Goal: Task Accomplishment & Management: Manage account settings

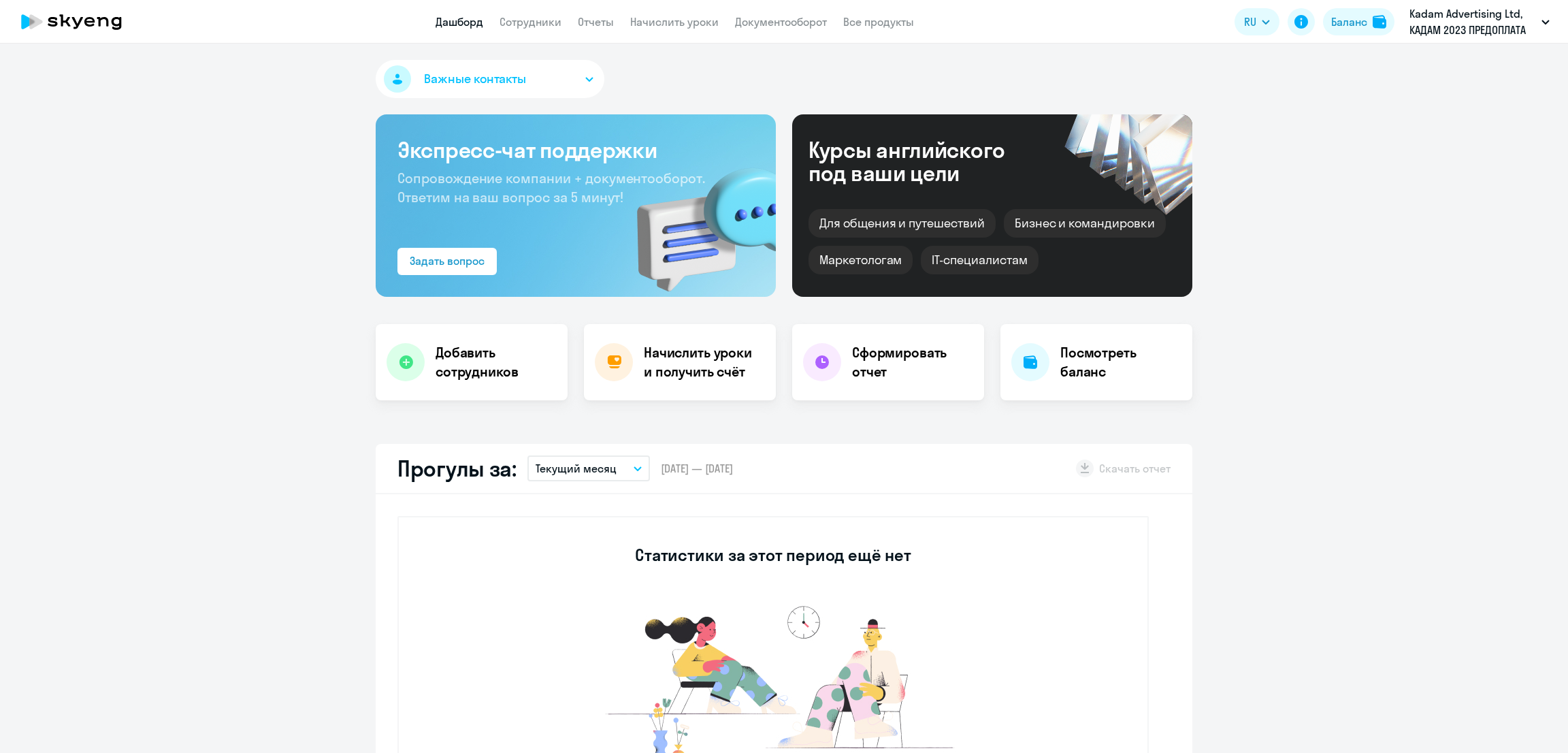
select select "30"
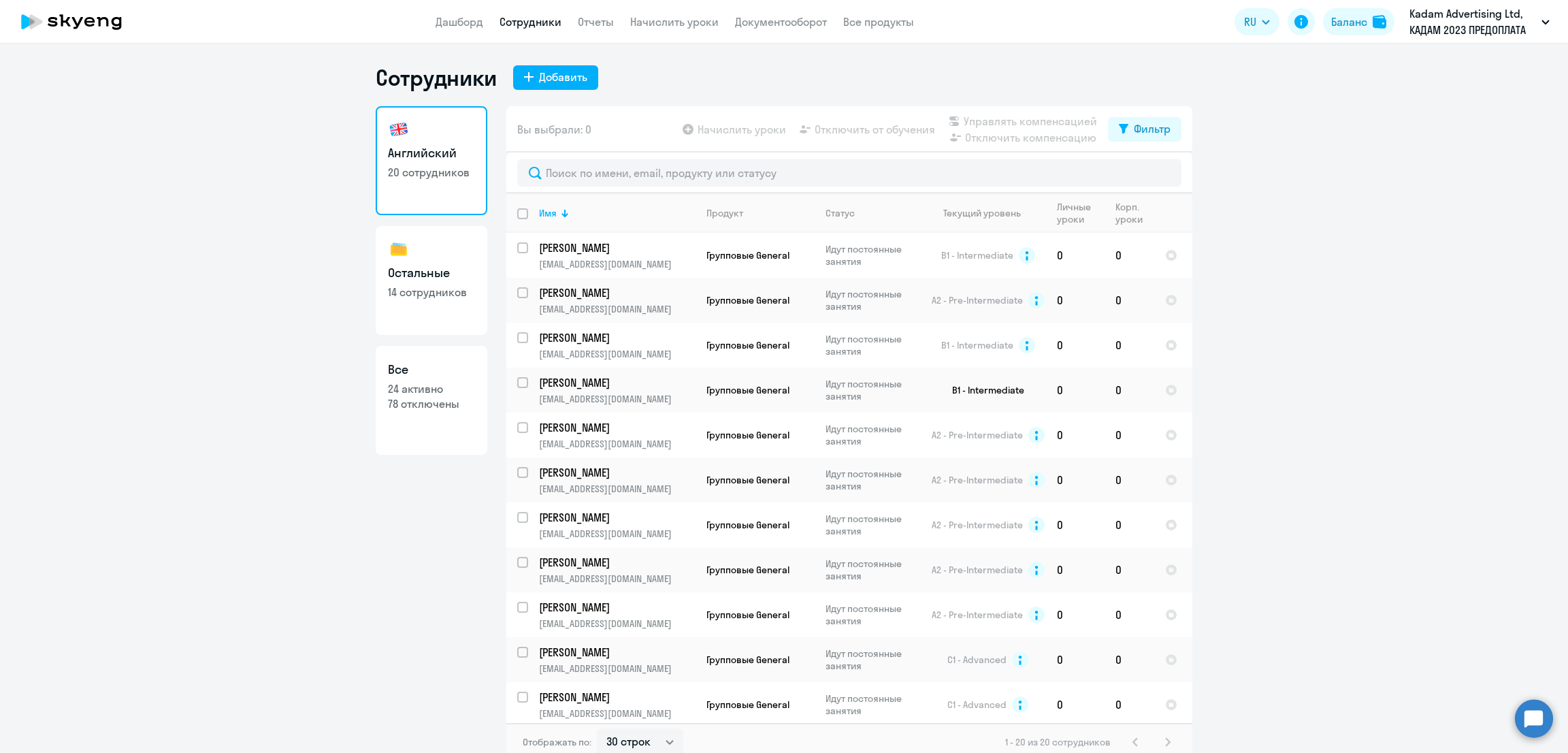
click at [1154, 214] on th at bounding box center [1173, 213] width 38 height 39
click at [1126, 214] on div "Корп. уроки" at bounding box center [1129, 212] width 28 height 24
click at [517, 212] on input "deselect all" at bounding box center [530, 222] width 28 height 28
checkbox input "true"
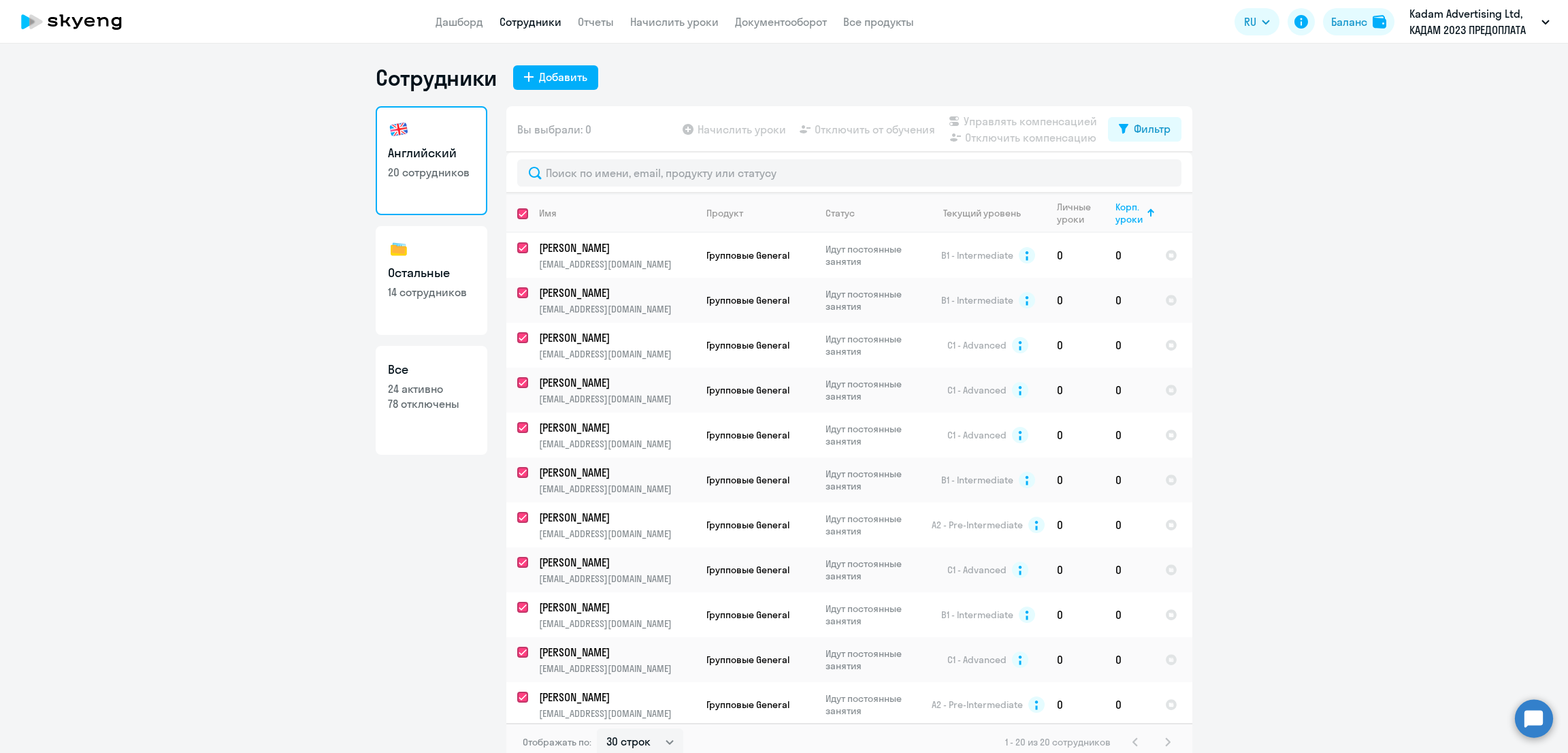
checkbox input "true"
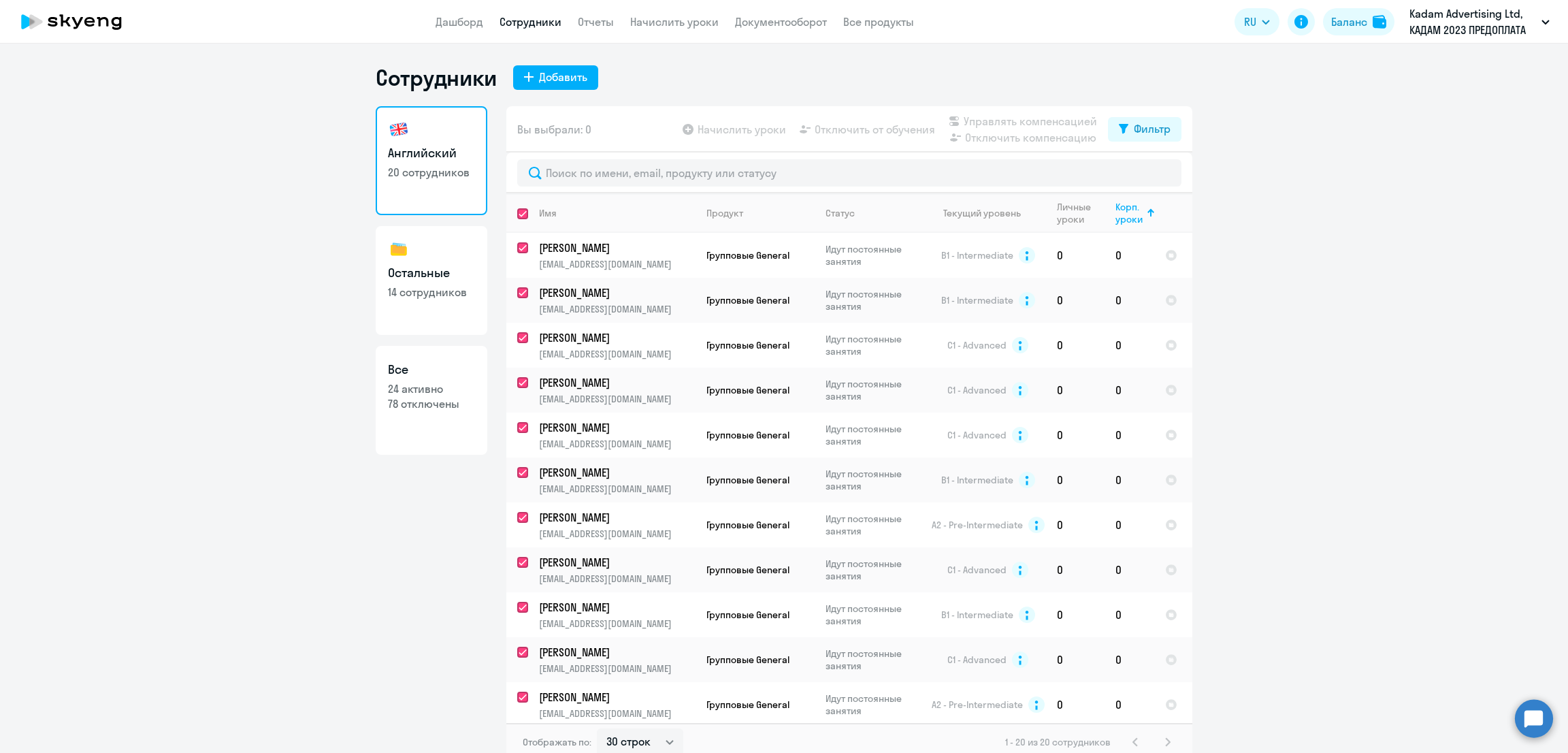
checkbox input "true"
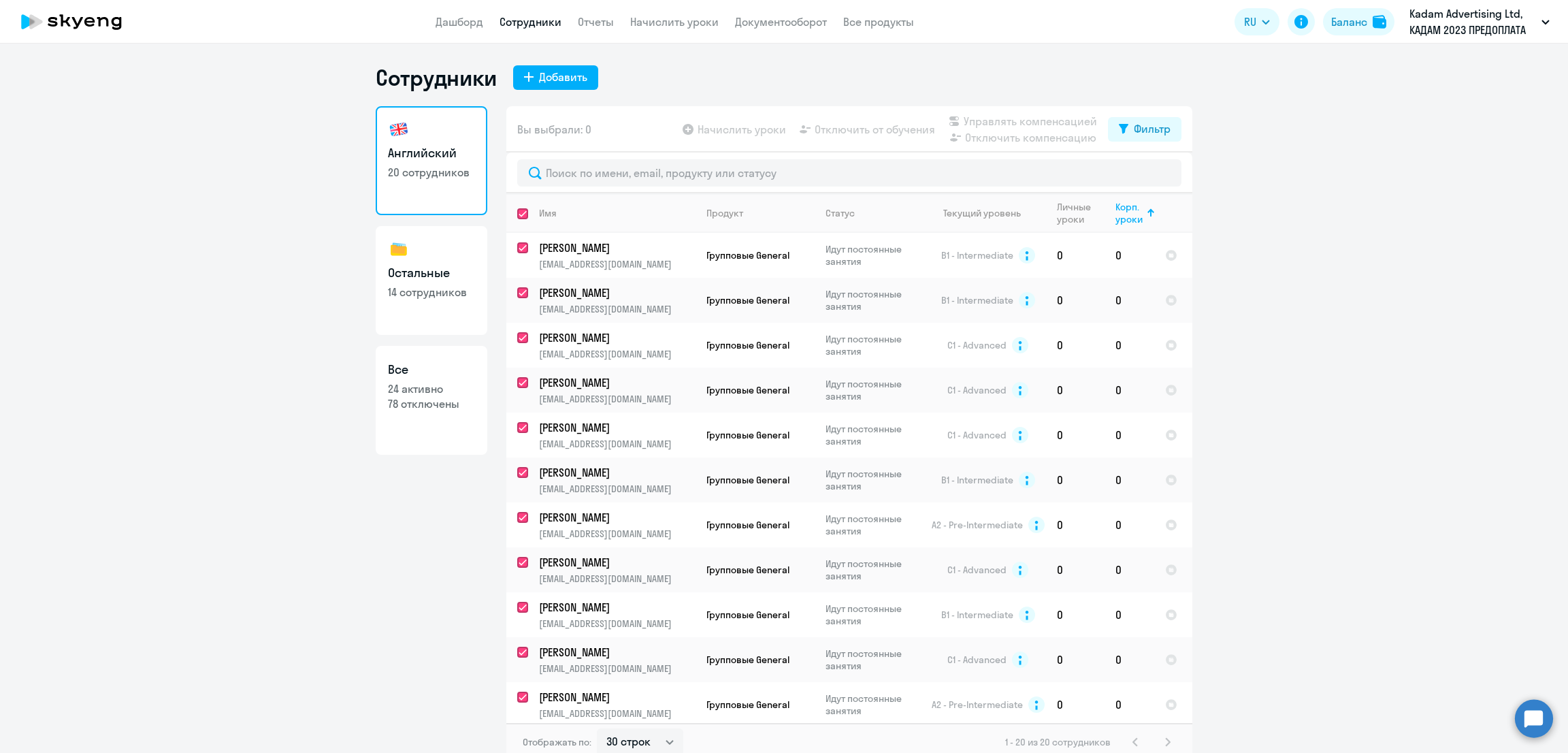
checkbox input "true"
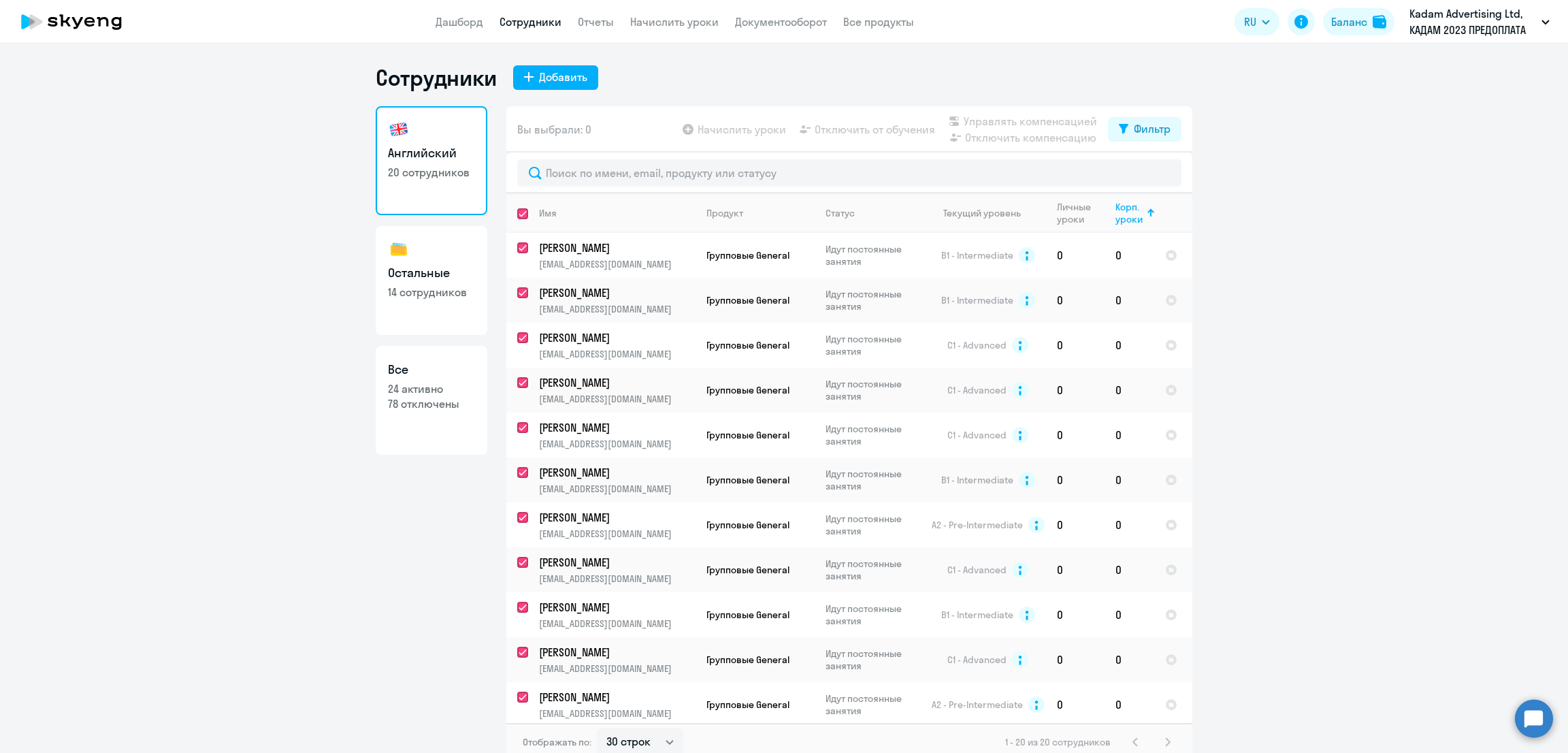
checkbox input "true"
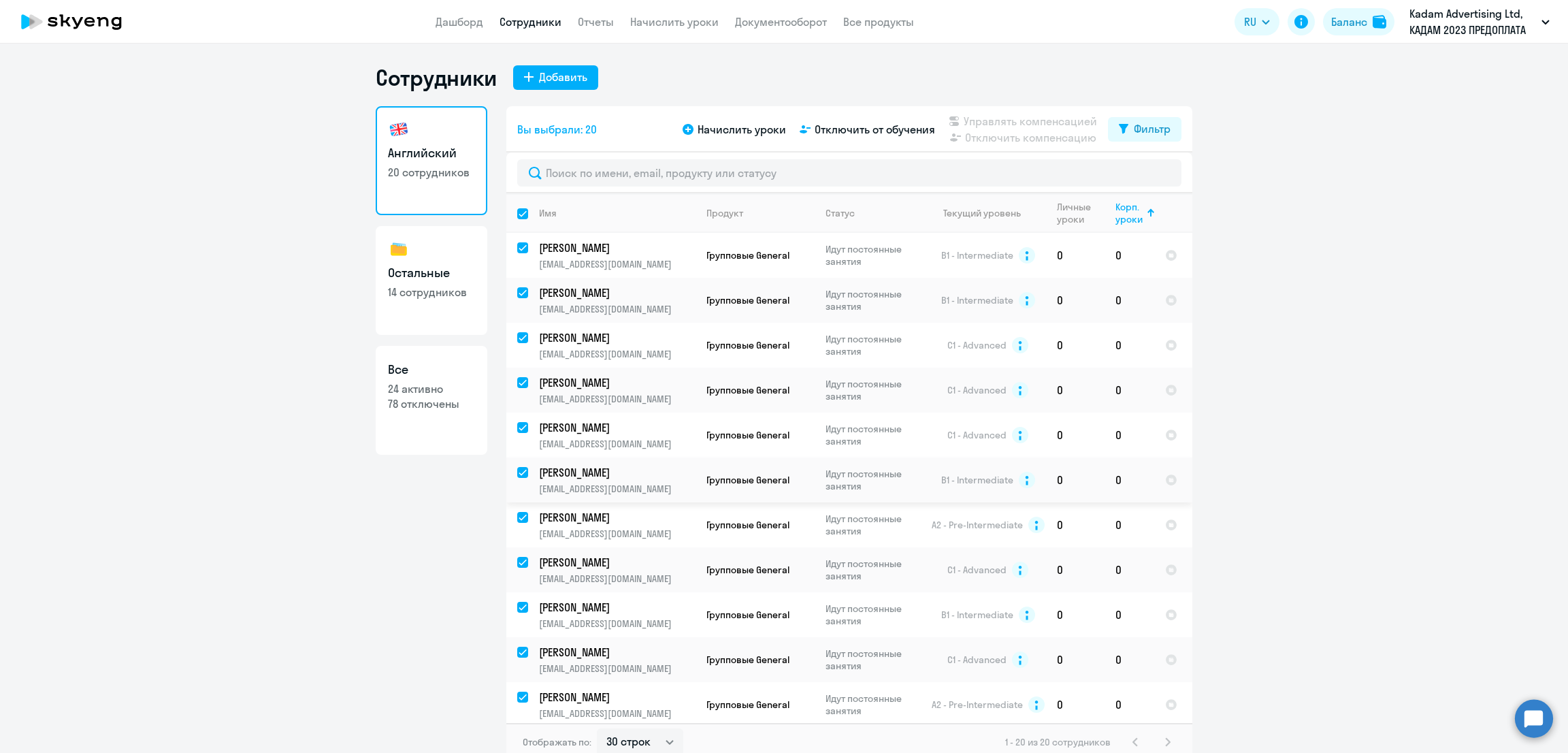
scroll to position [407, 0]
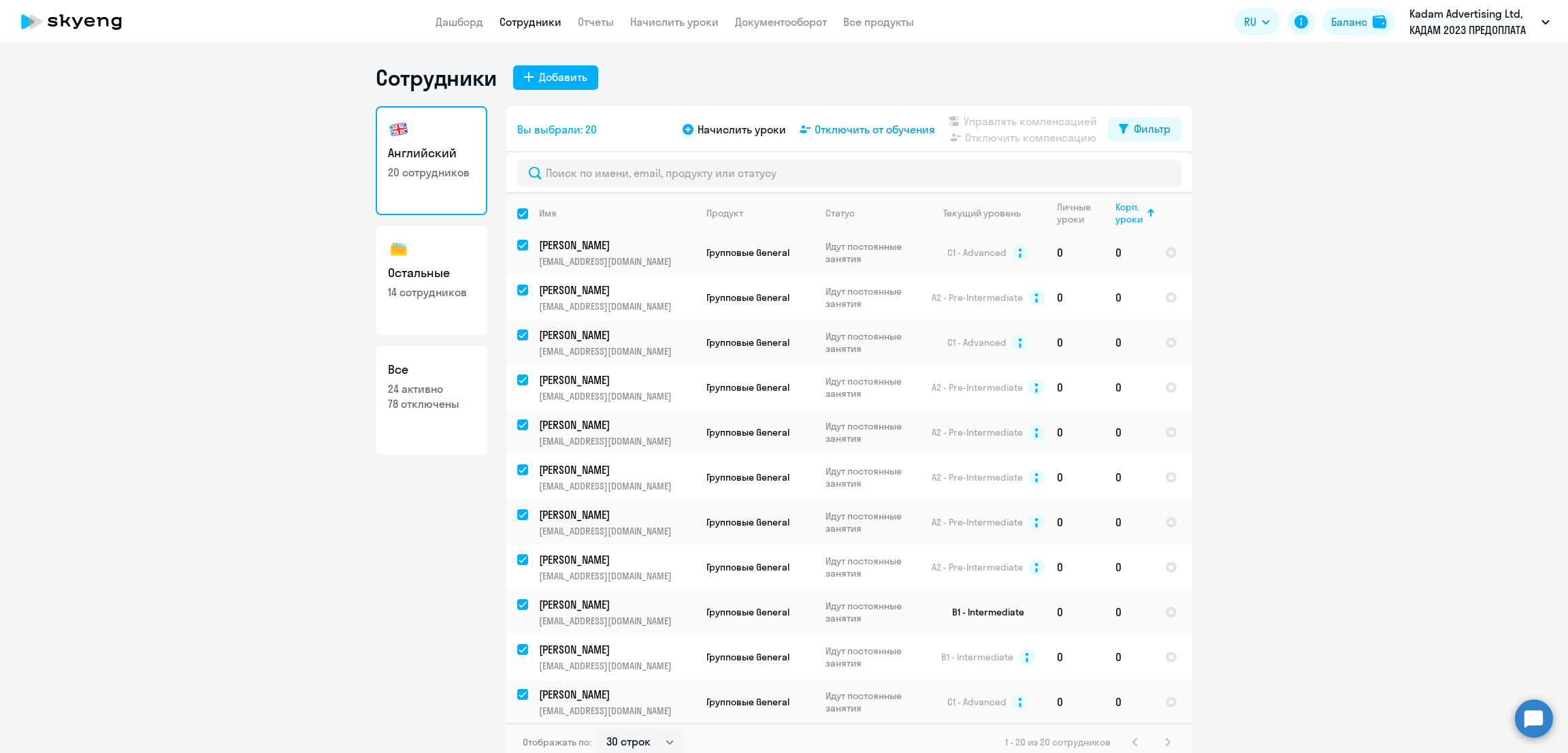
click at [858, 131] on span "Отключить от обучения" at bounding box center [874, 129] width 120 height 17
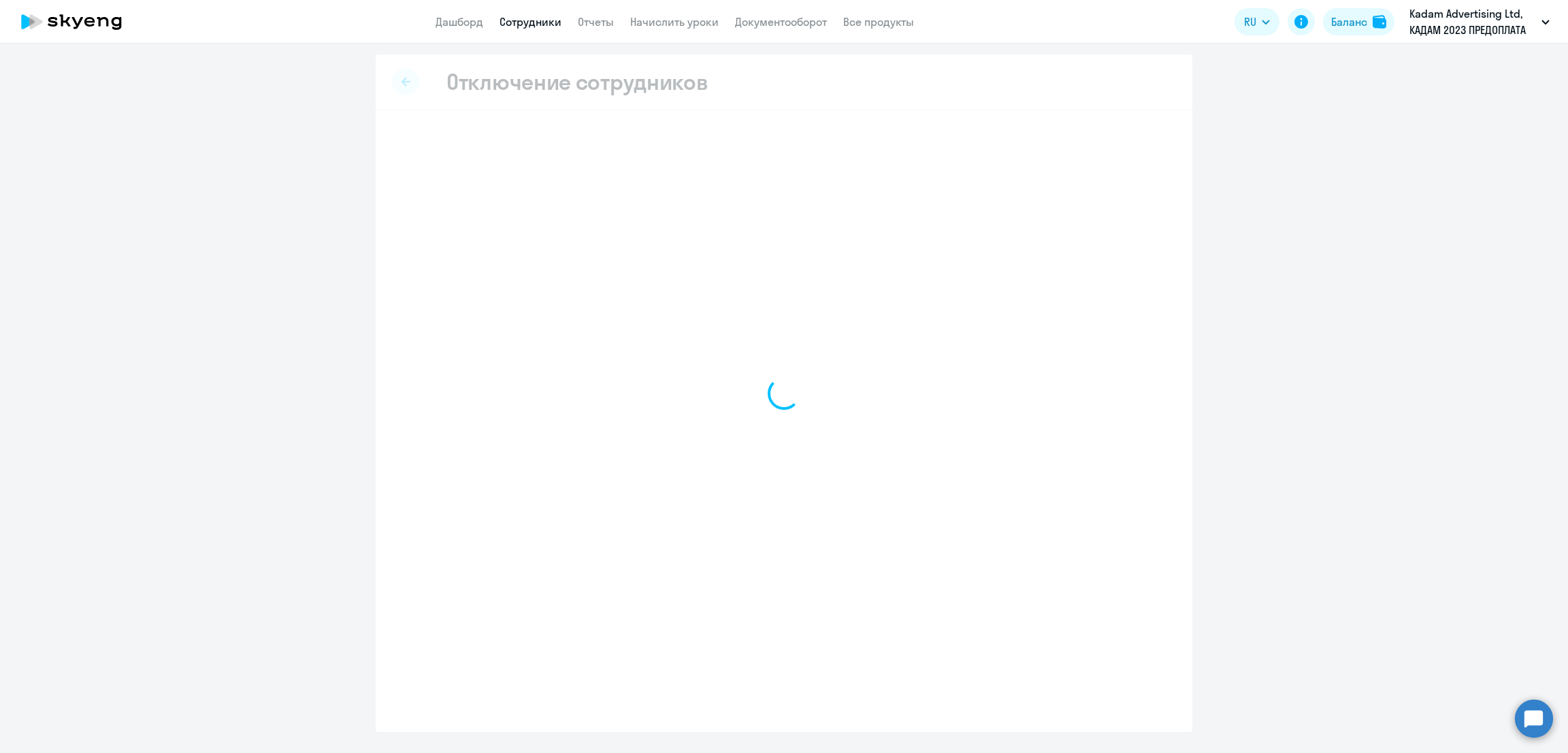
select select "all"
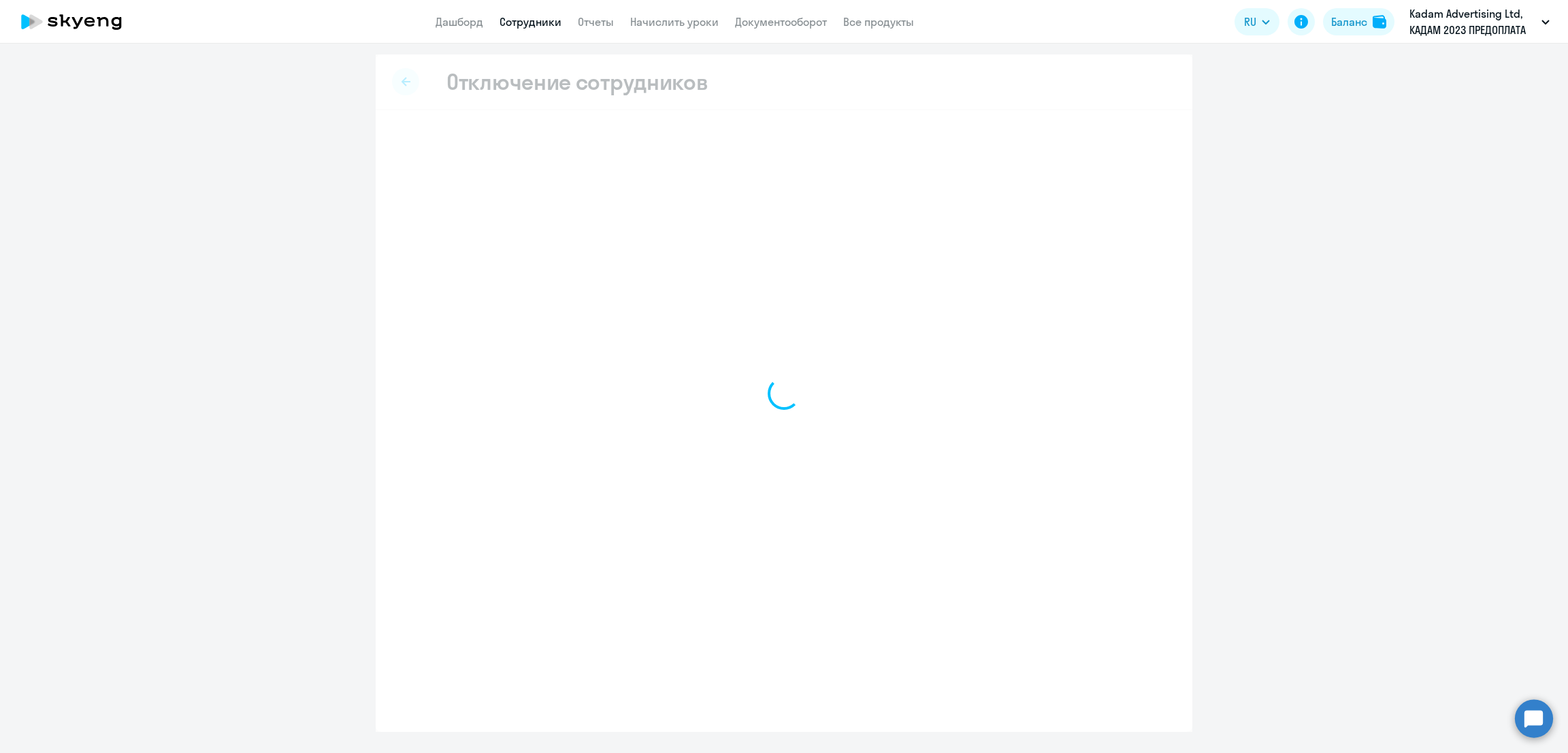
select select "all"
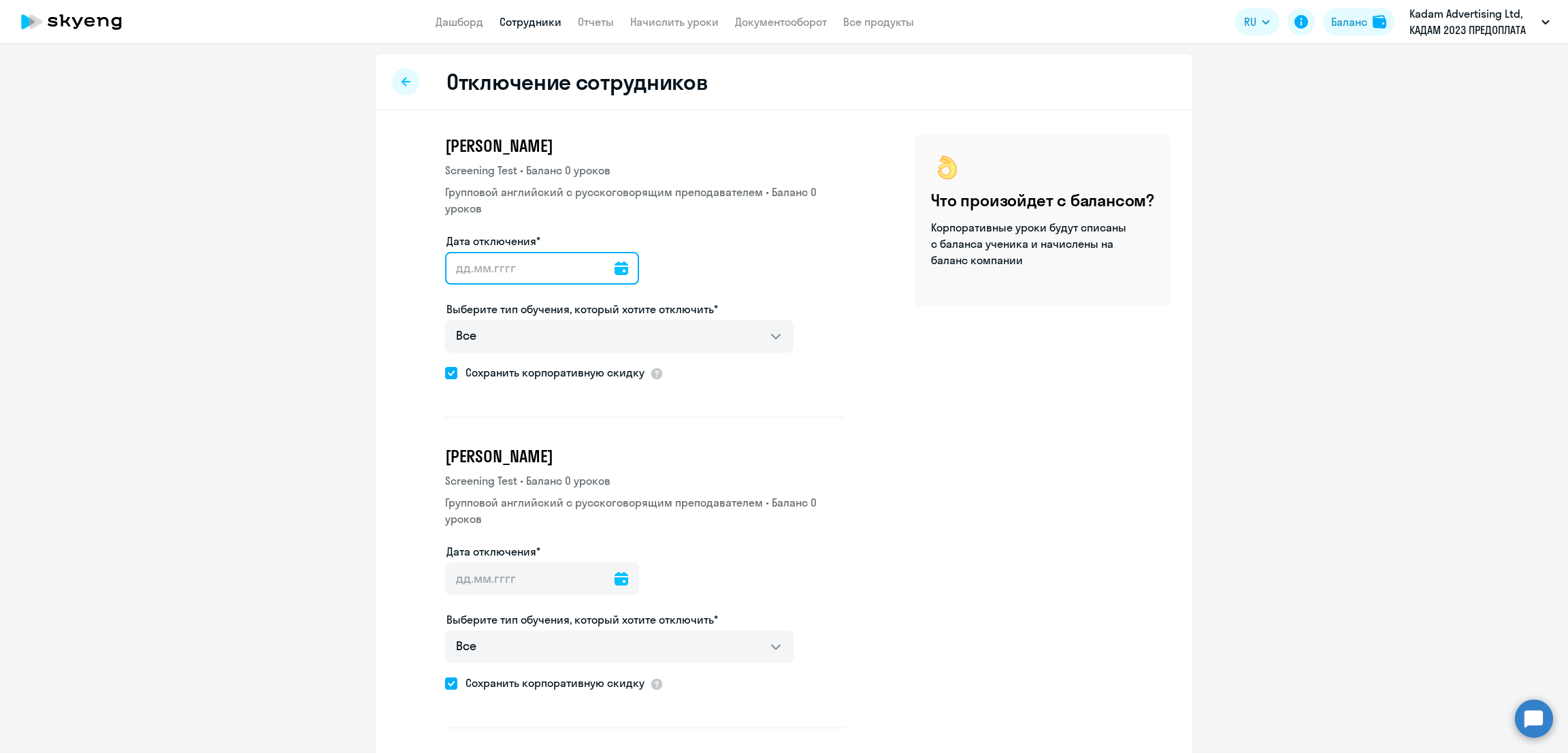
click at [537, 269] on input "Дата отключения*" at bounding box center [542, 268] width 194 height 33
click at [614, 266] on icon at bounding box center [621, 268] width 13 height 13
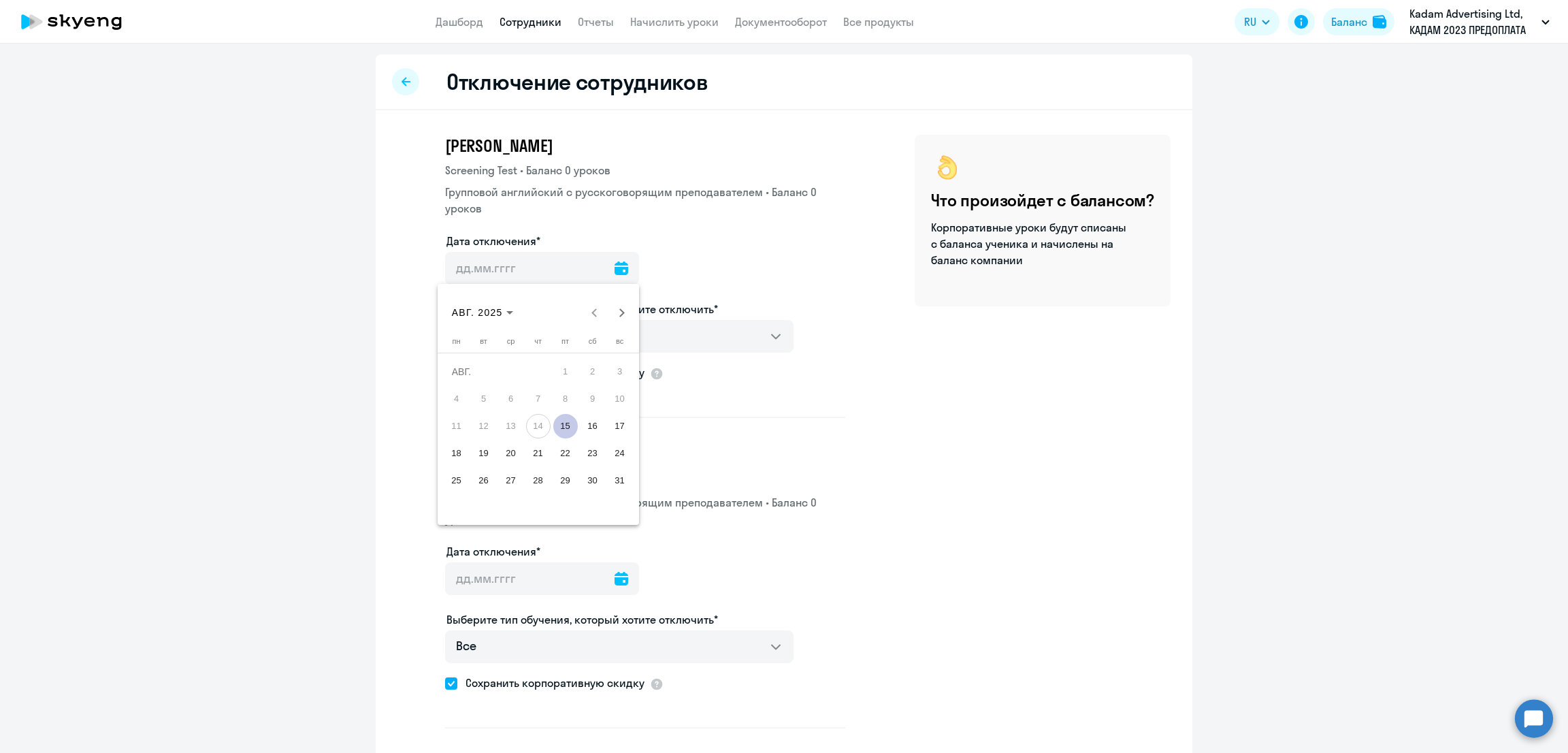
click at [563, 425] on span "15" at bounding box center [565, 426] width 24 height 24
type input "[DATE]"
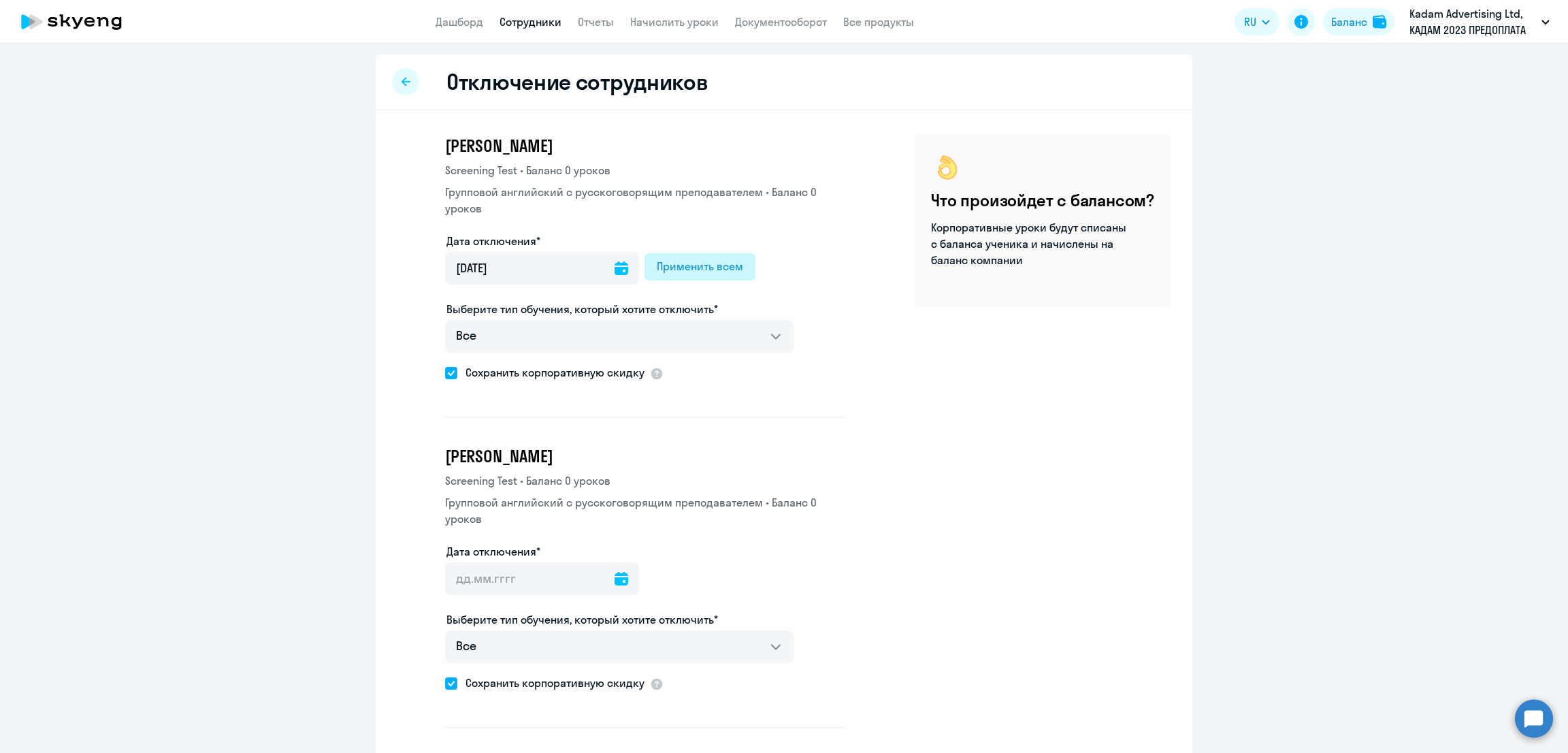
click at [680, 264] on div "Применить всем" at bounding box center [700, 266] width 87 height 17
type input "[DATE]"
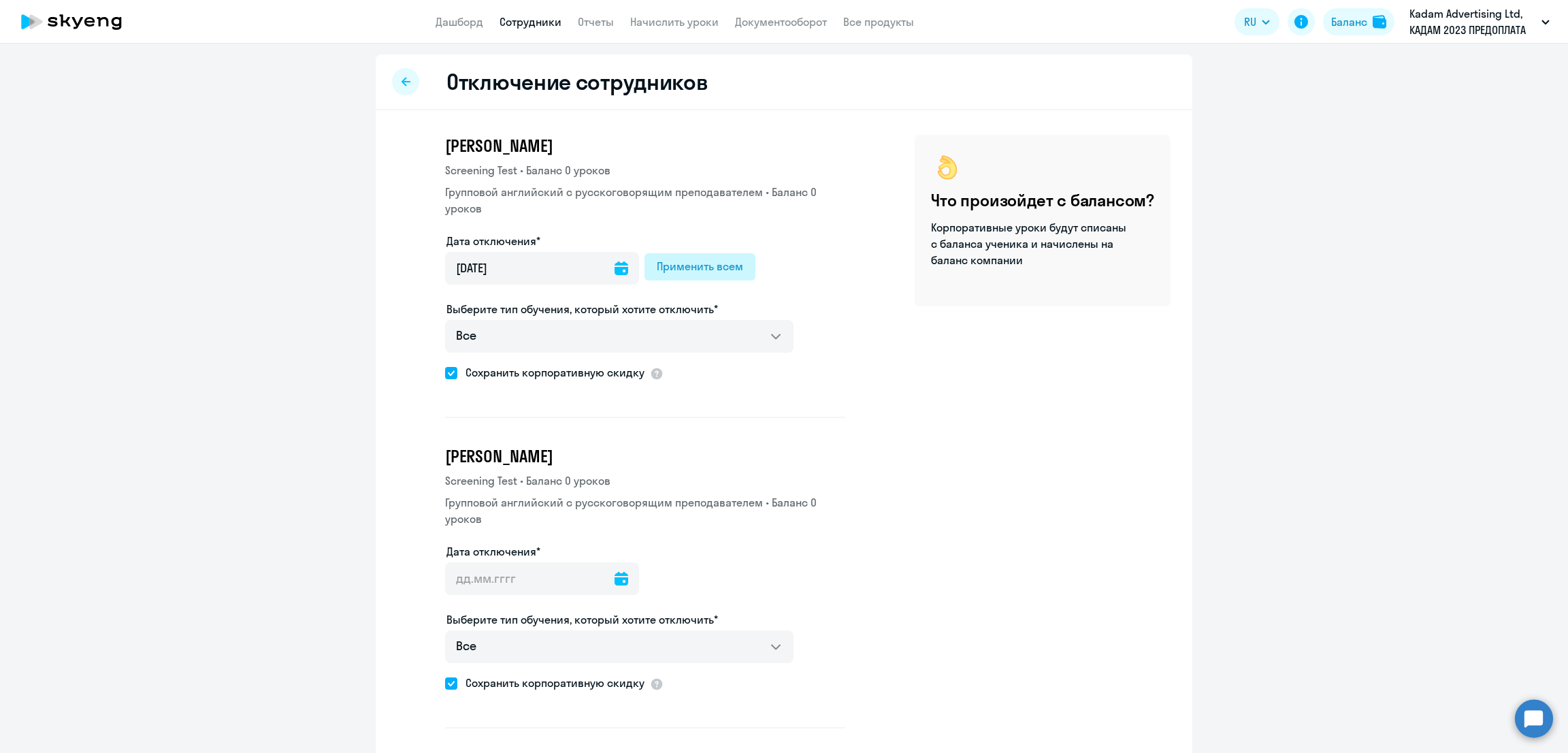
type input "[DATE]"
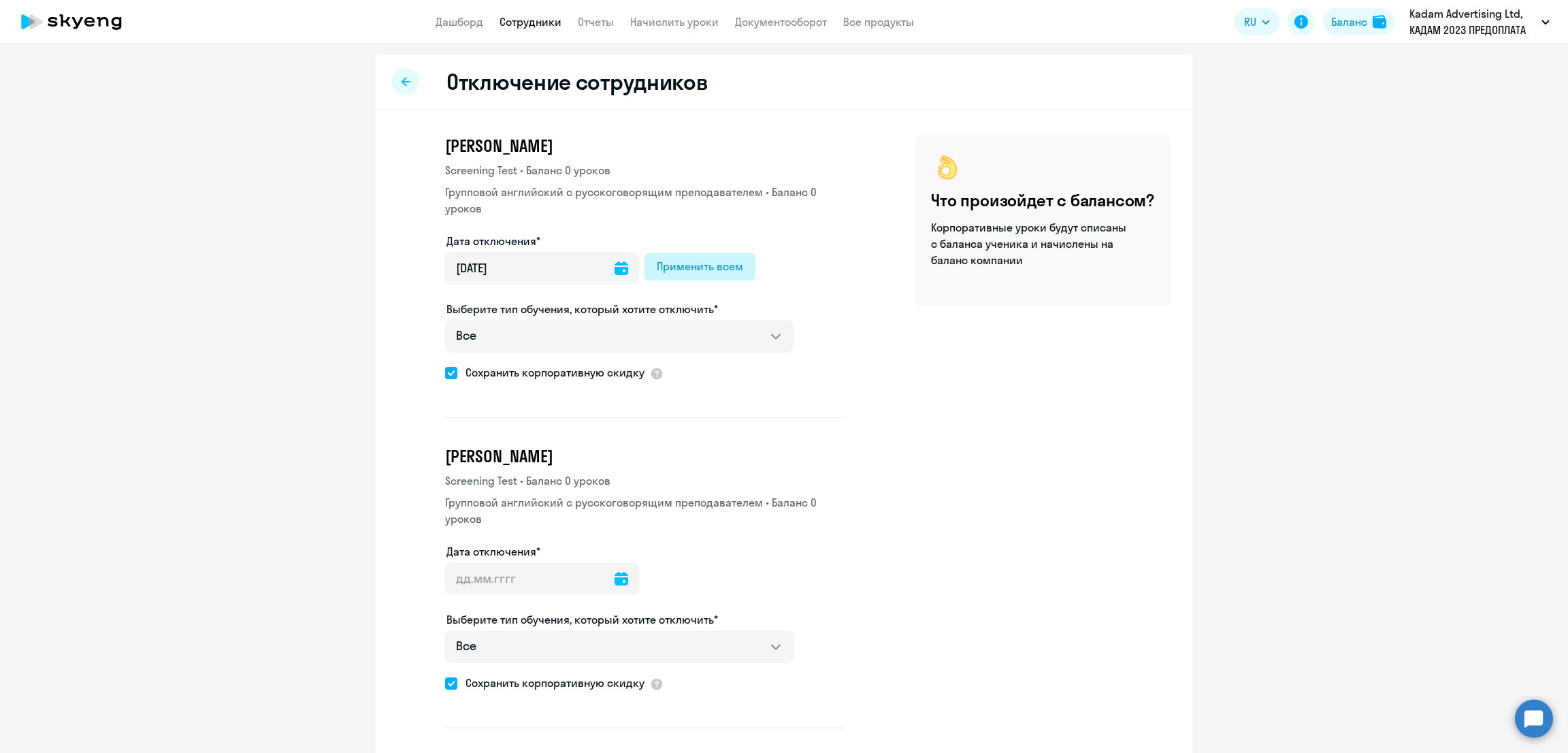
type input "[DATE]"
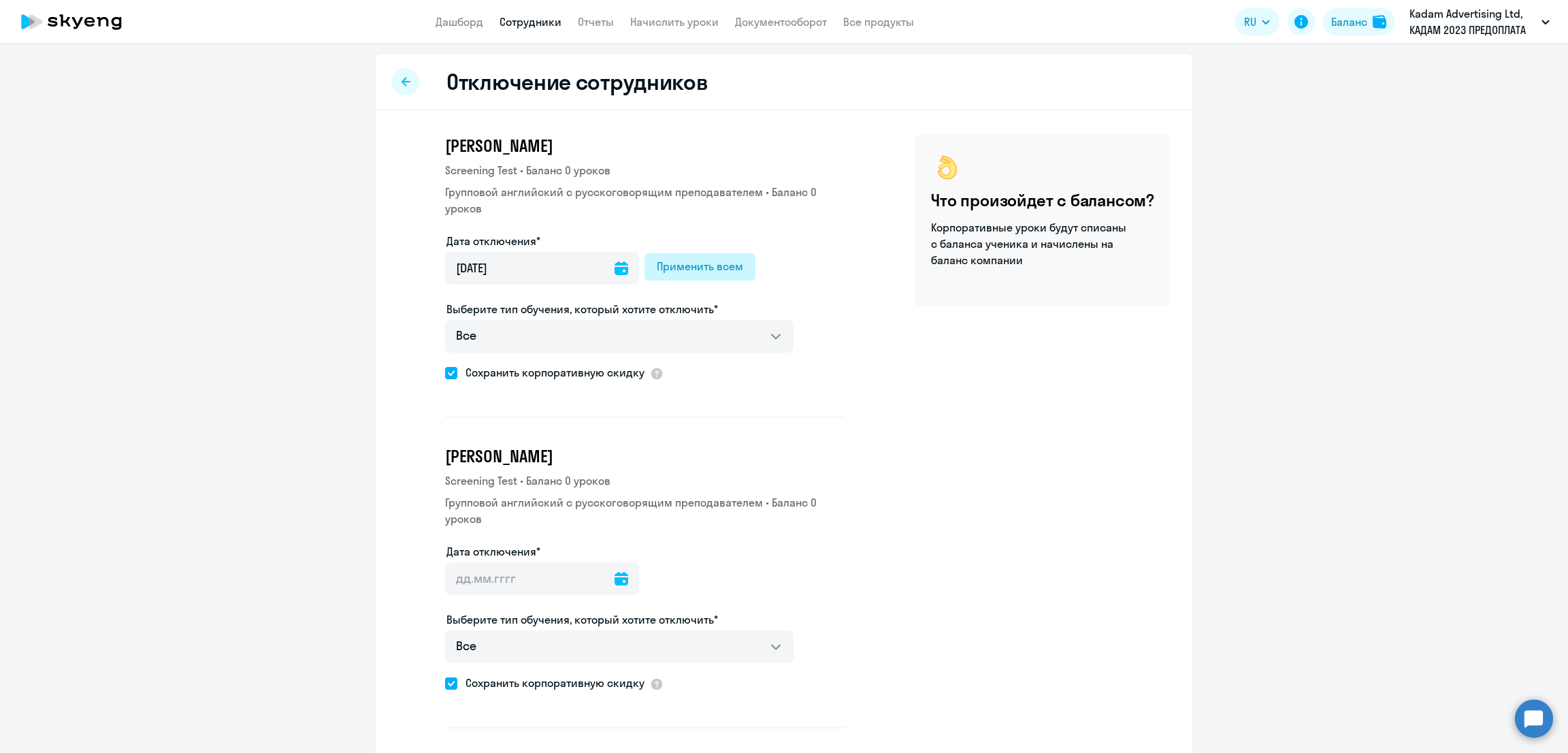
type input "[DATE]"
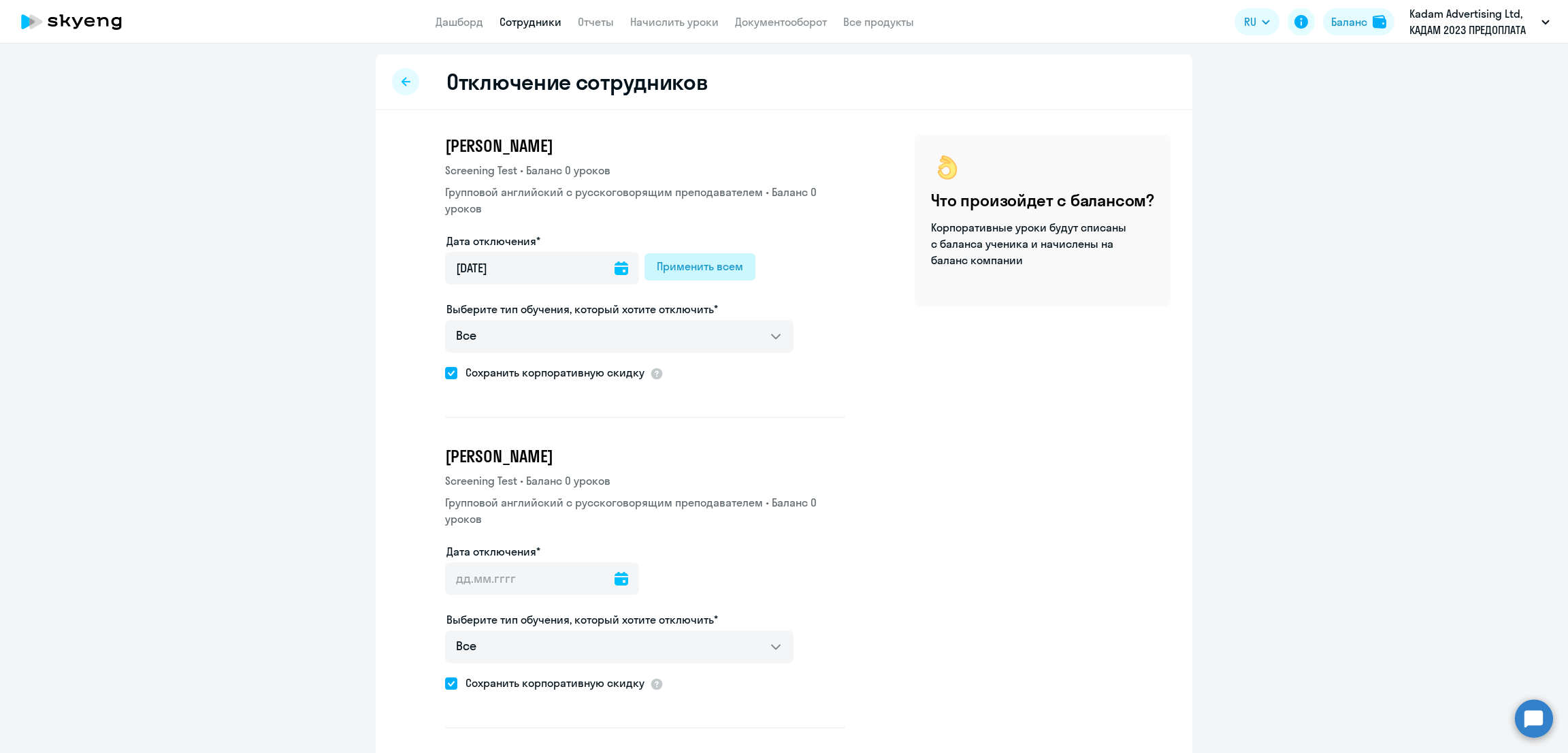
type input "[DATE]"
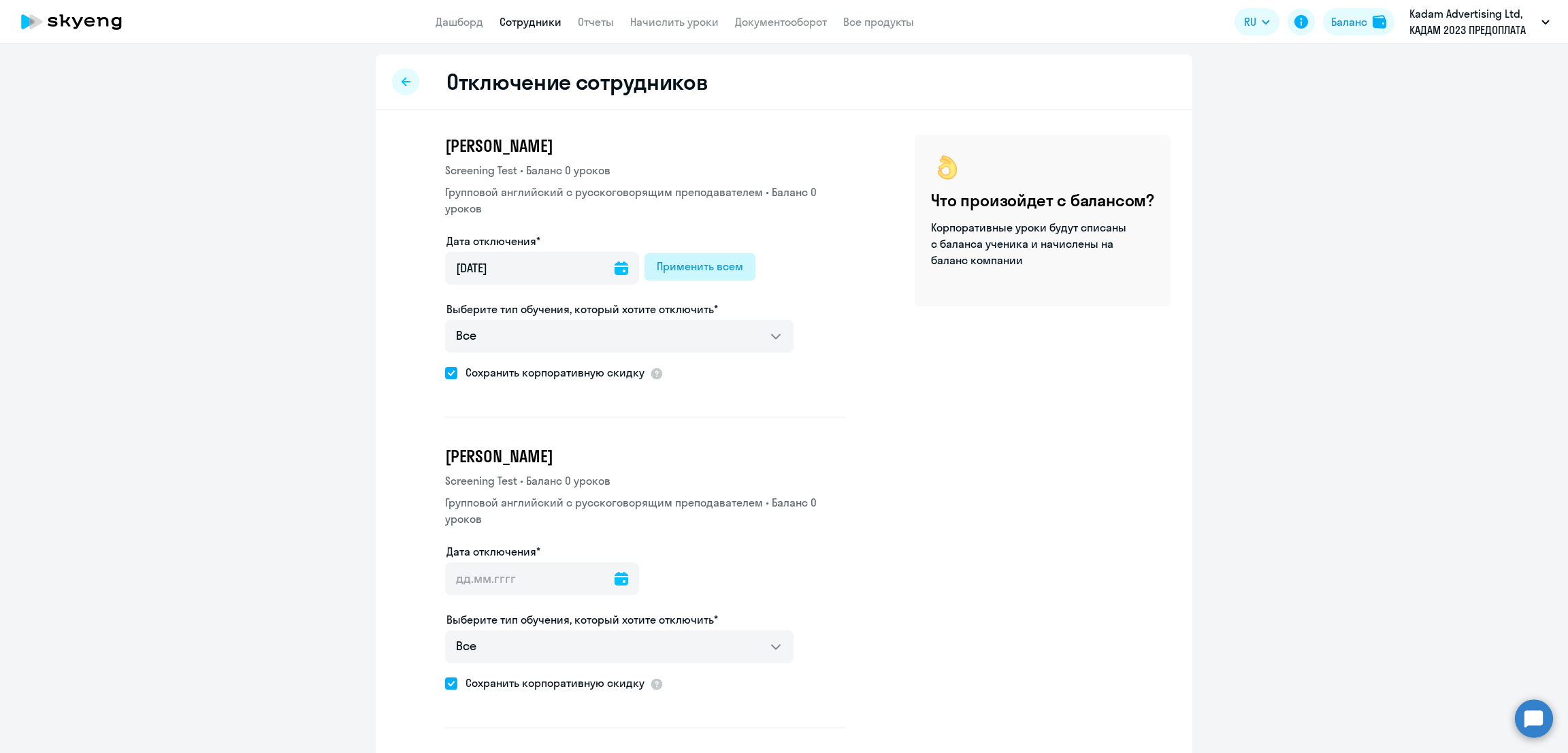
type input "[DATE]"
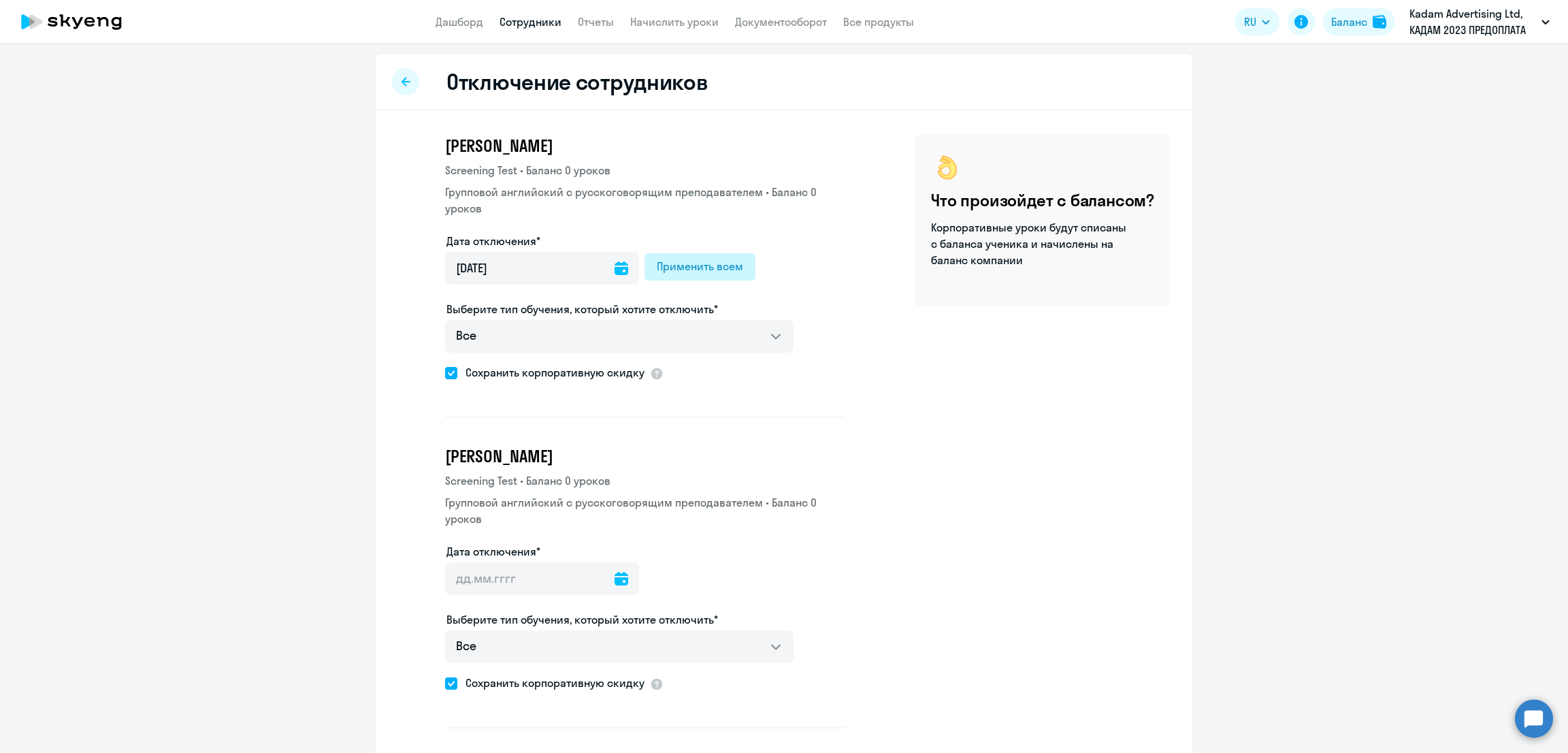
type input "[DATE]"
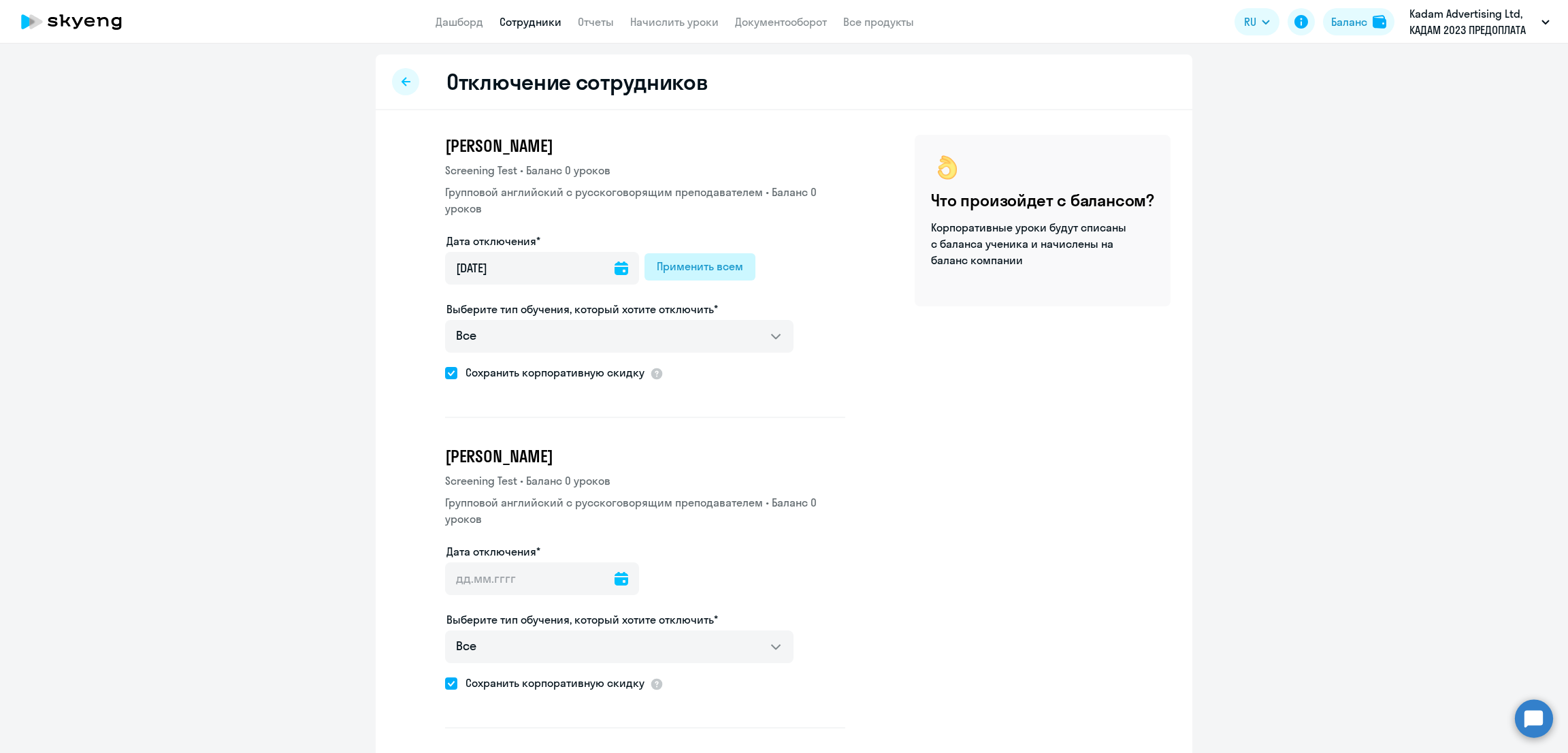
type input "[DATE]"
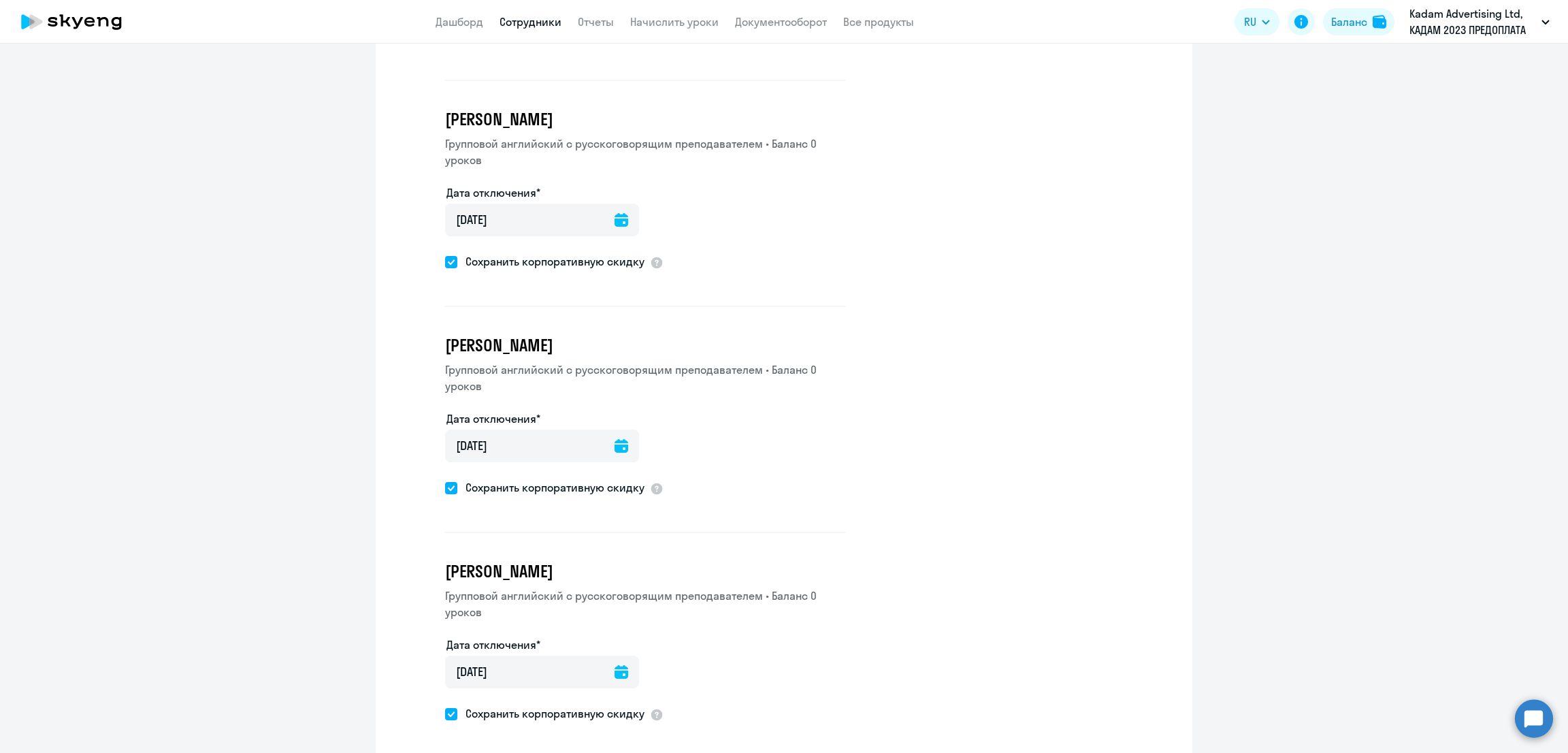
scroll to position [4751, 0]
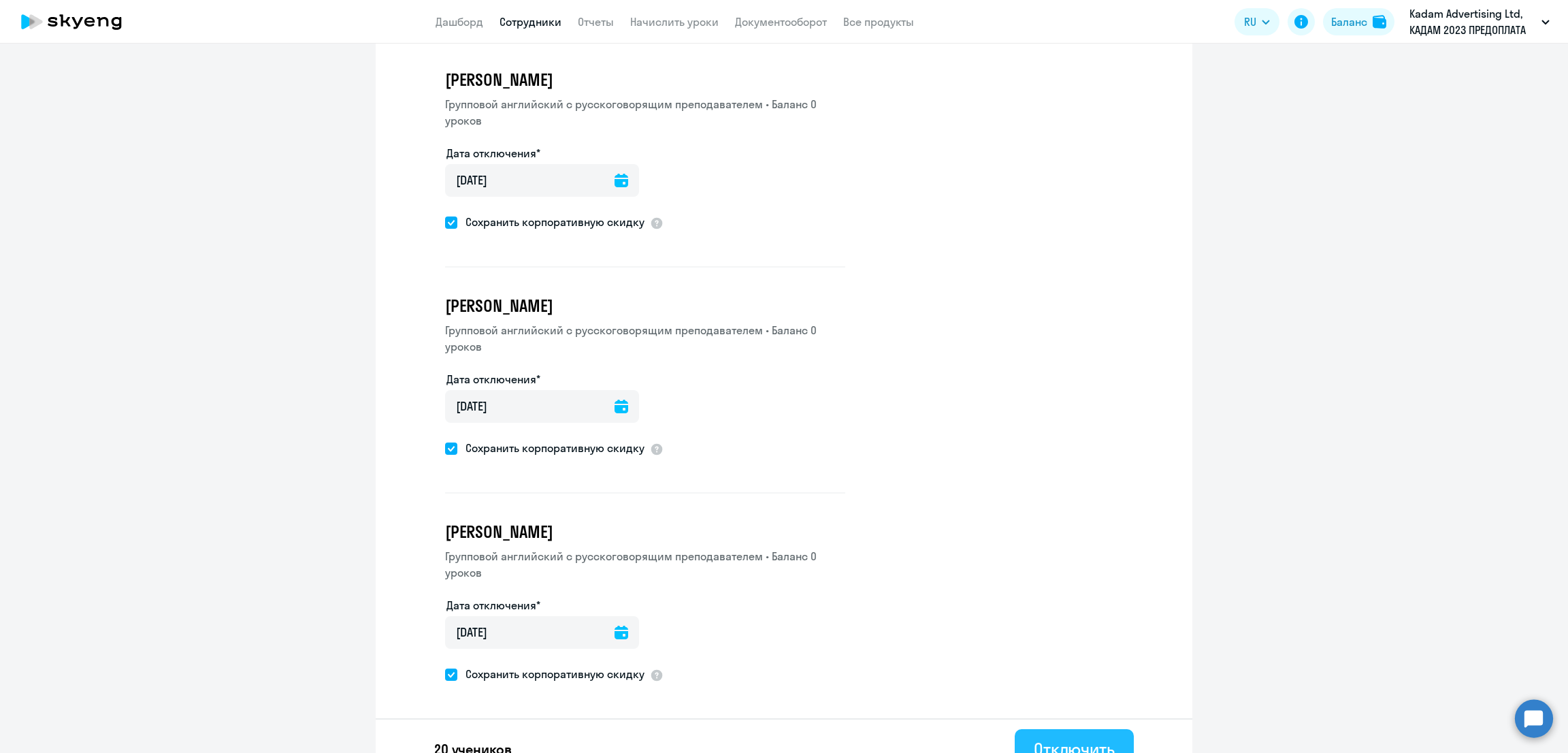
click at [1087, 738] on div "Отключить" at bounding box center [1074, 749] width 81 height 22
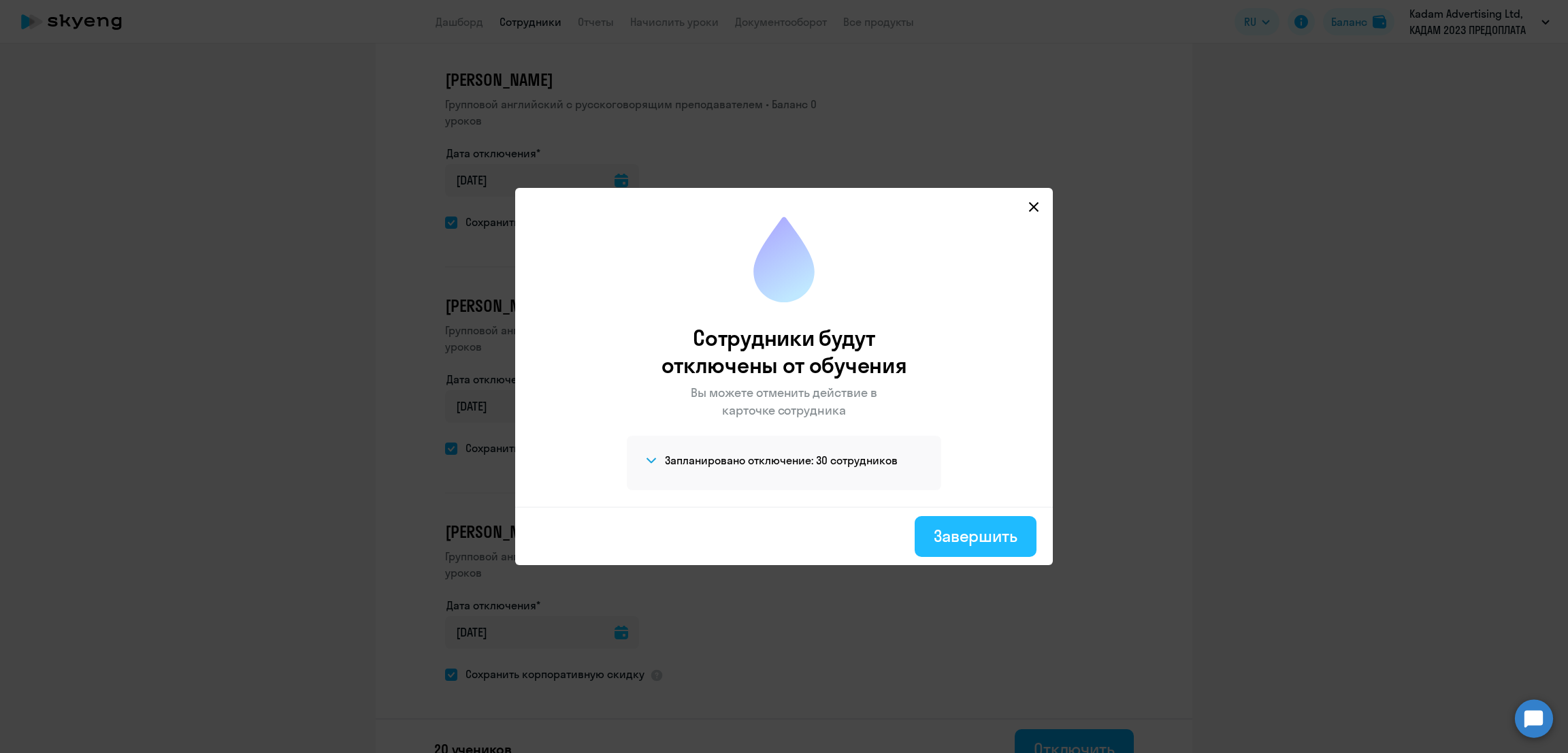
click at [985, 534] on div "Завершить" at bounding box center [976, 536] width 83 height 22
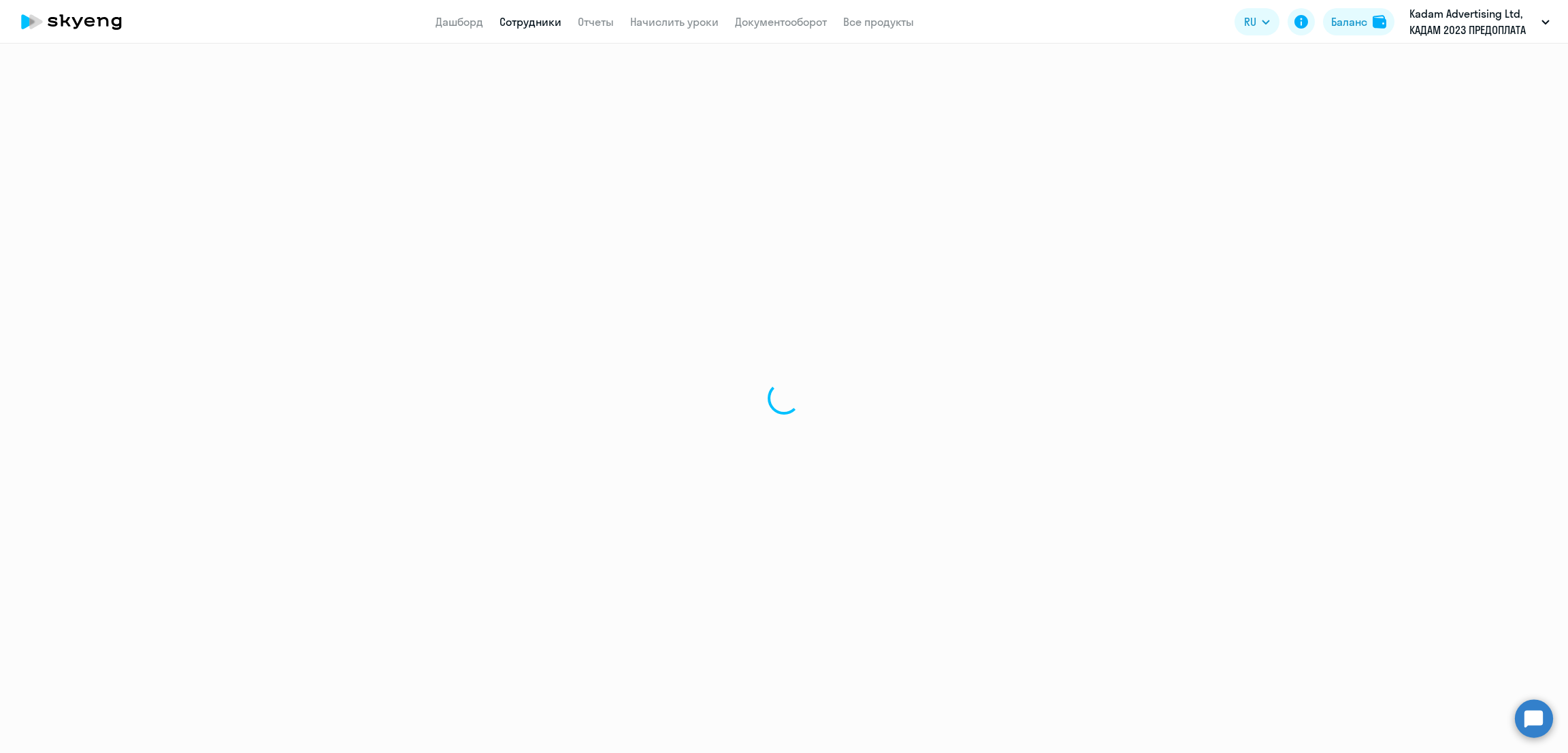
select select "30"
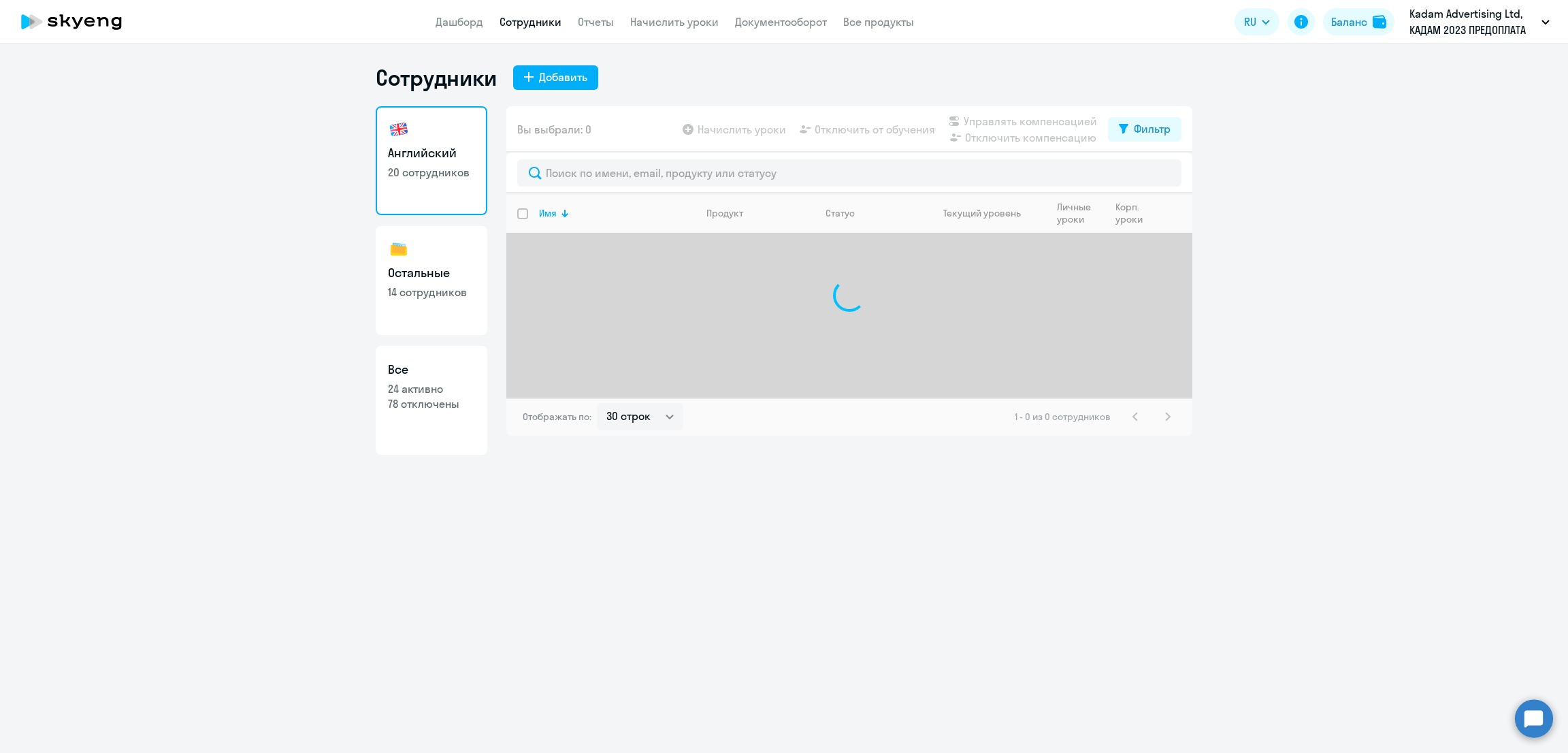
click at [418, 290] on p "14 сотрудников" at bounding box center [431, 292] width 87 height 15
select select "30"
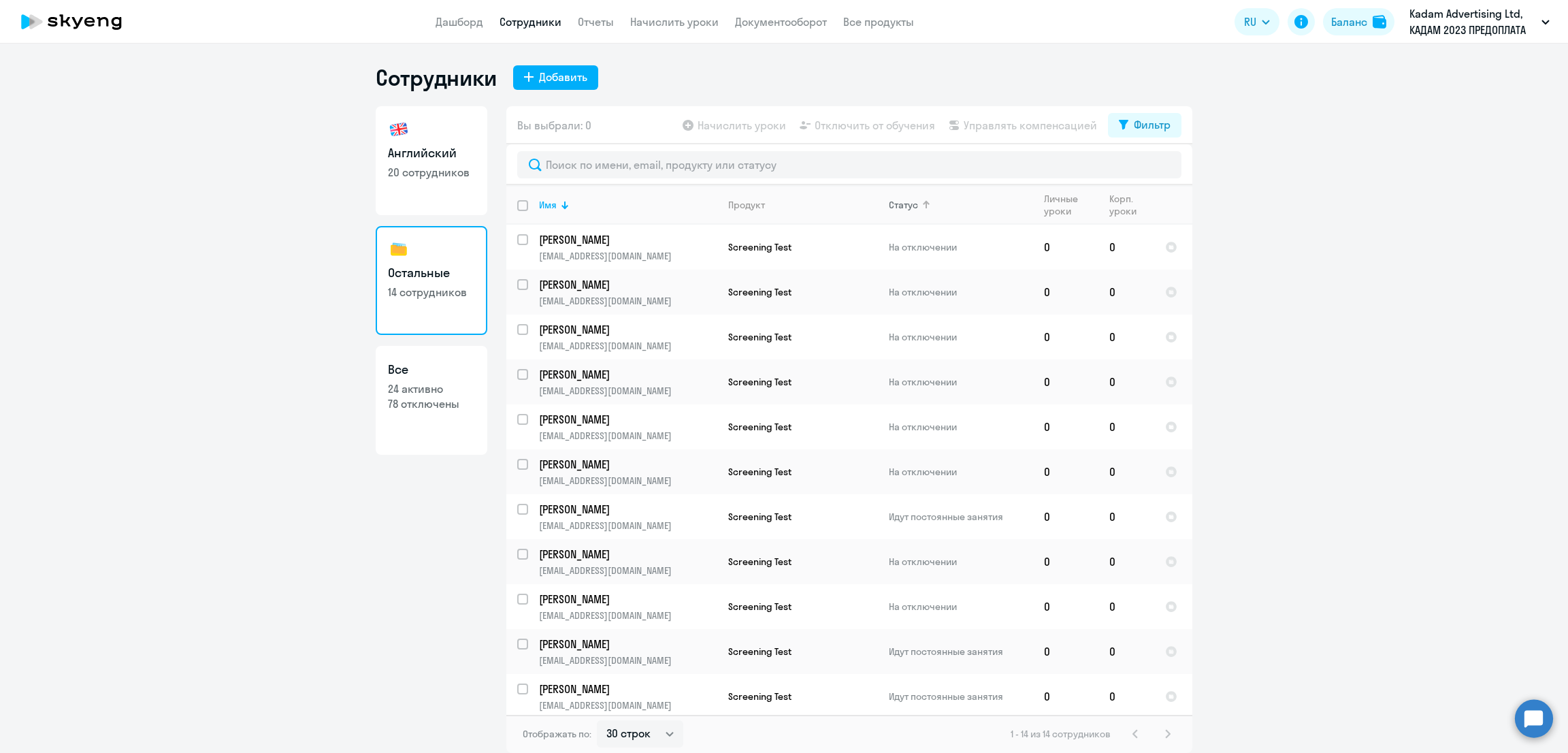
click at [909, 209] on div "Статус" at bounding box center [903, 205] width 29 height 13
click at [520, 241] on input "select row 38612893" at bounding box center [530, 248] width 28 height 28
checkbox input "true"
click at [519, 282] on input "select row 22542475" at bounding box center [530, 293] width 28 height 28
checkbox input "true"
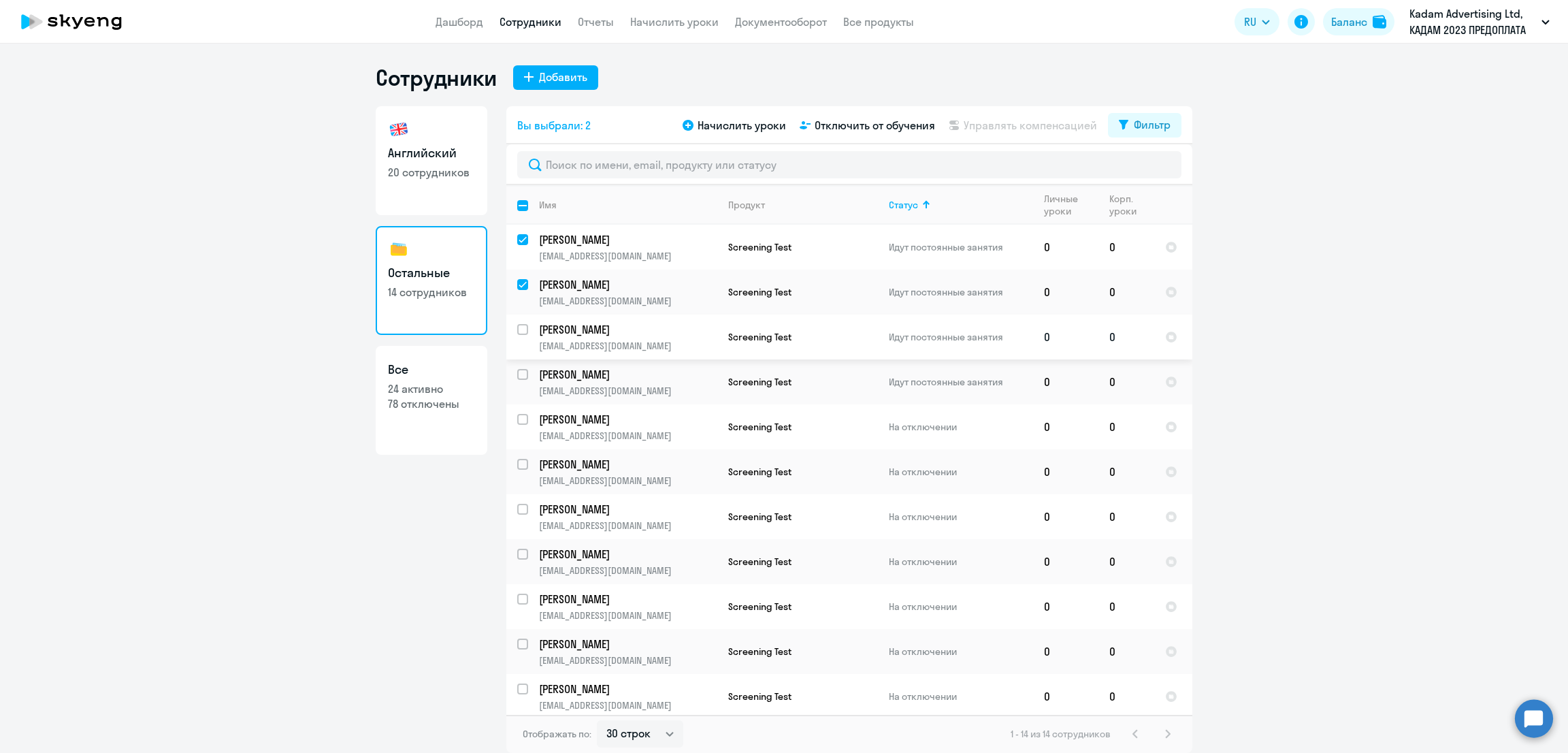
click at [521, 331] on input "select row 22534430" at bounding box center [530, 338] width 28 height 28
checkbox input "true"
click at [522, 373] on input "select row 22529331" at bounding box center [530, 382] width 28 height 28
checkbox input "true"
click at [872, 130] on span "Отключить от обучения" at bounding box center [874, 125] width 120 height 17
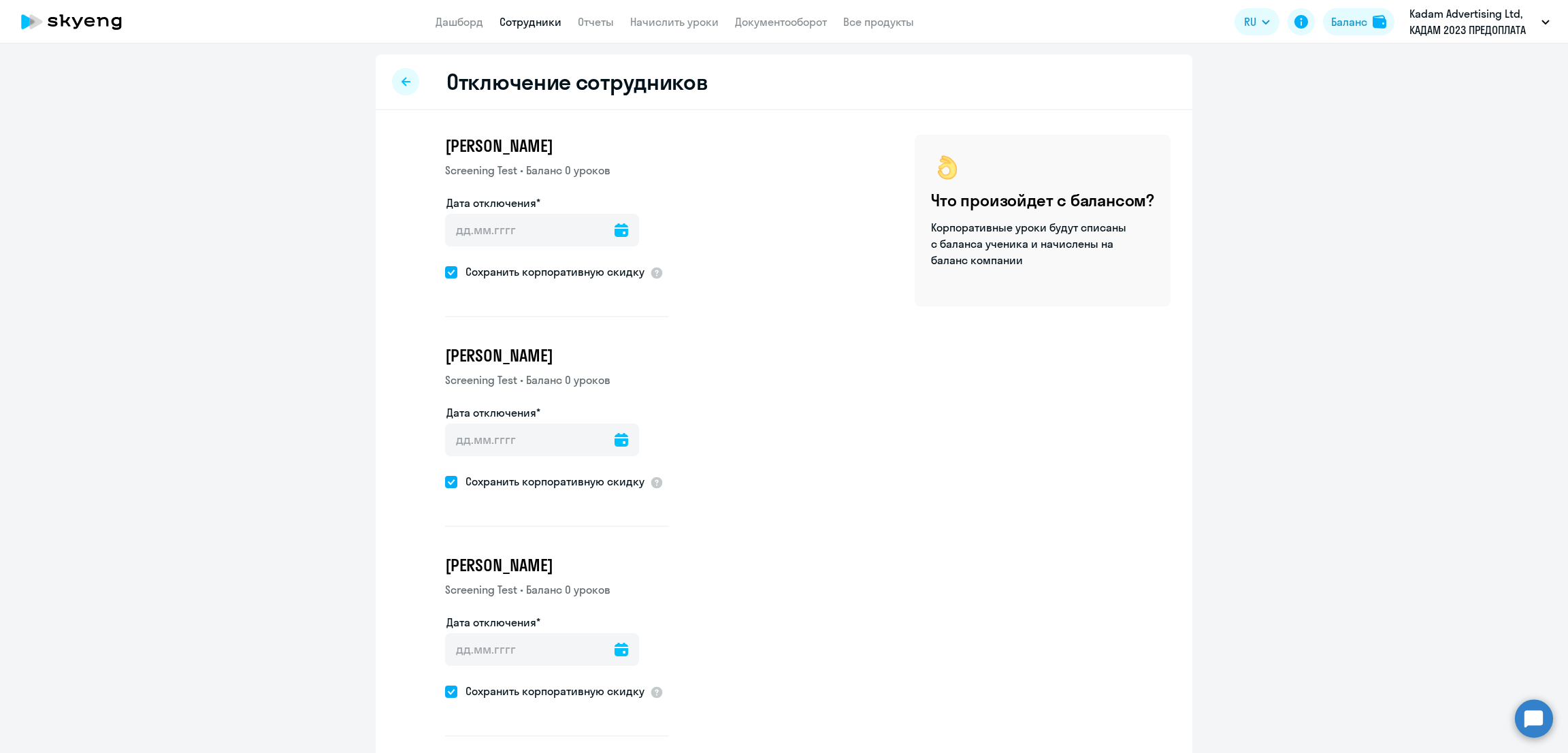
click at [614, 226] on icon at bounding box center [621, 230] width 13 height 13
click at [566, 388] on span "15" at bounding box center [565, 387] width 24 height 24
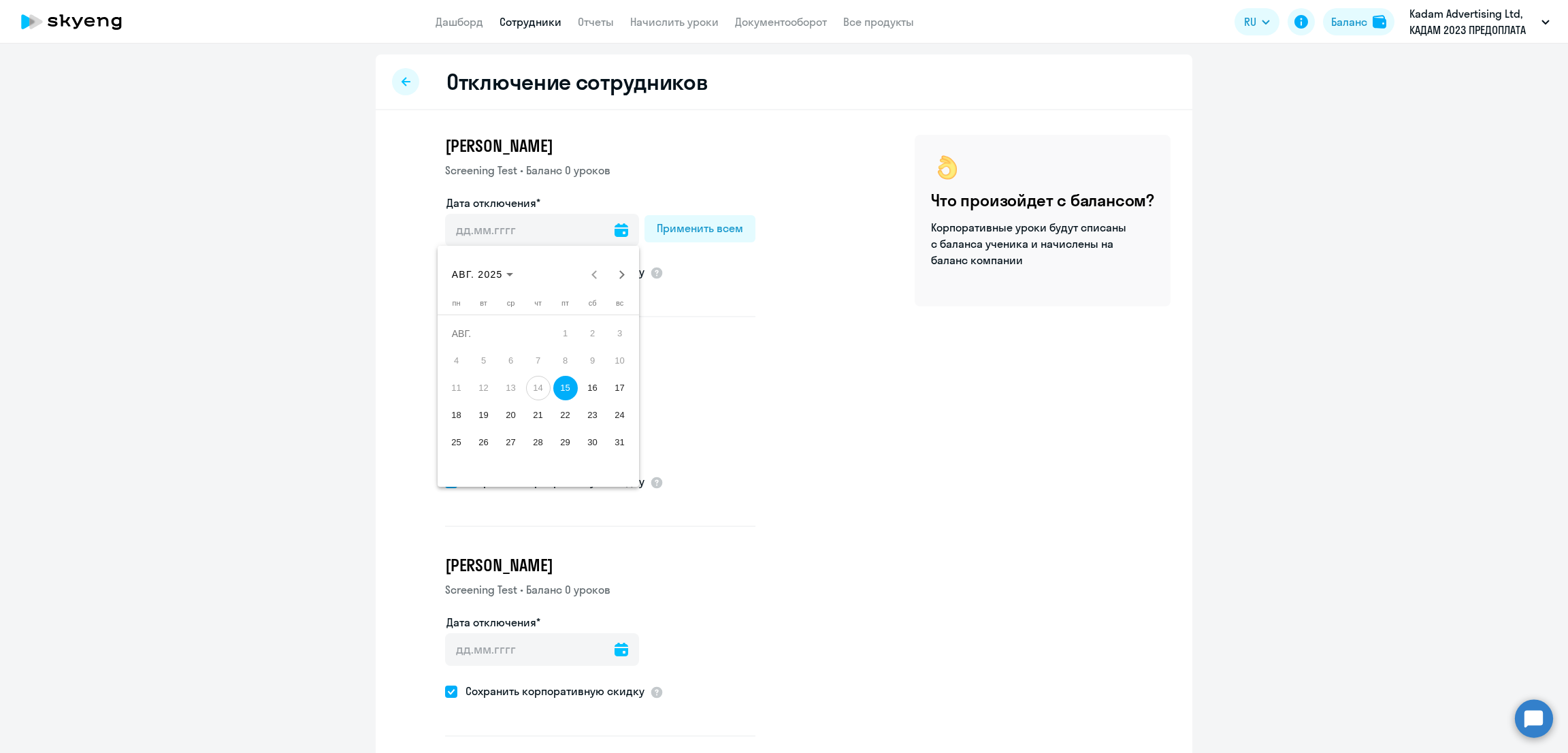
type input "[DATE]"
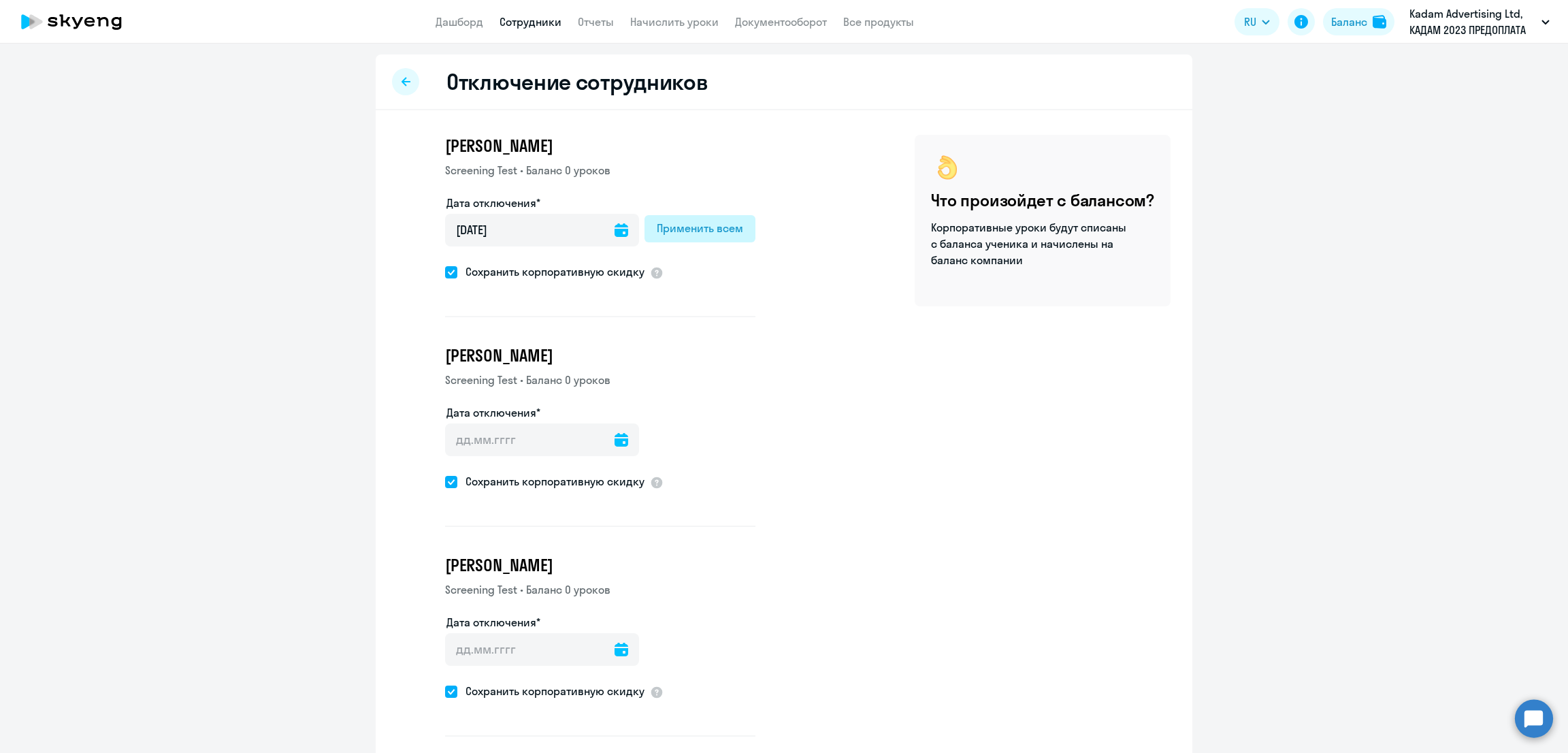
click at [675, 230] on div "Применить всем" at bounding box center [700, 227] width 87 height 17
type input "[DATE]"
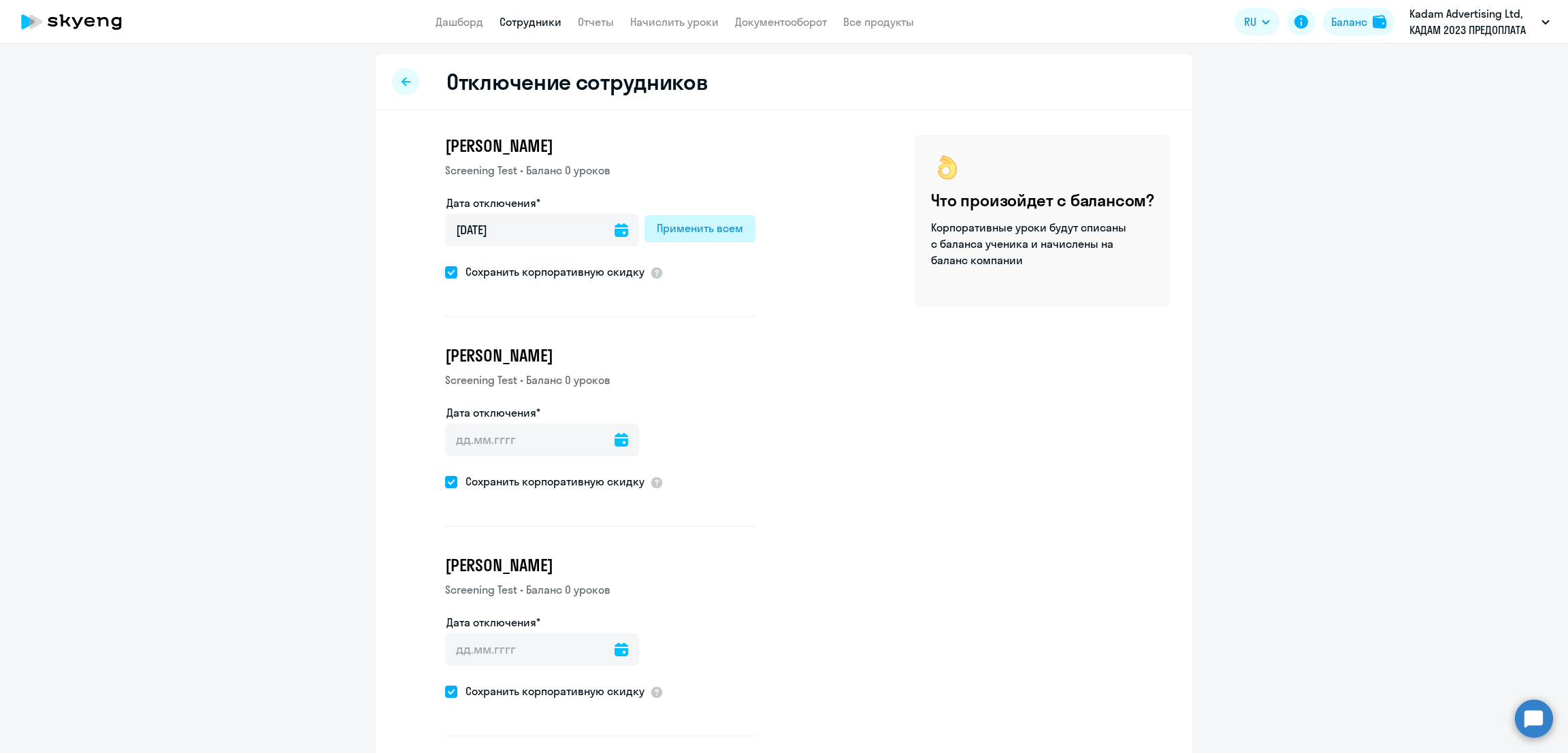
type input "[DATE]"
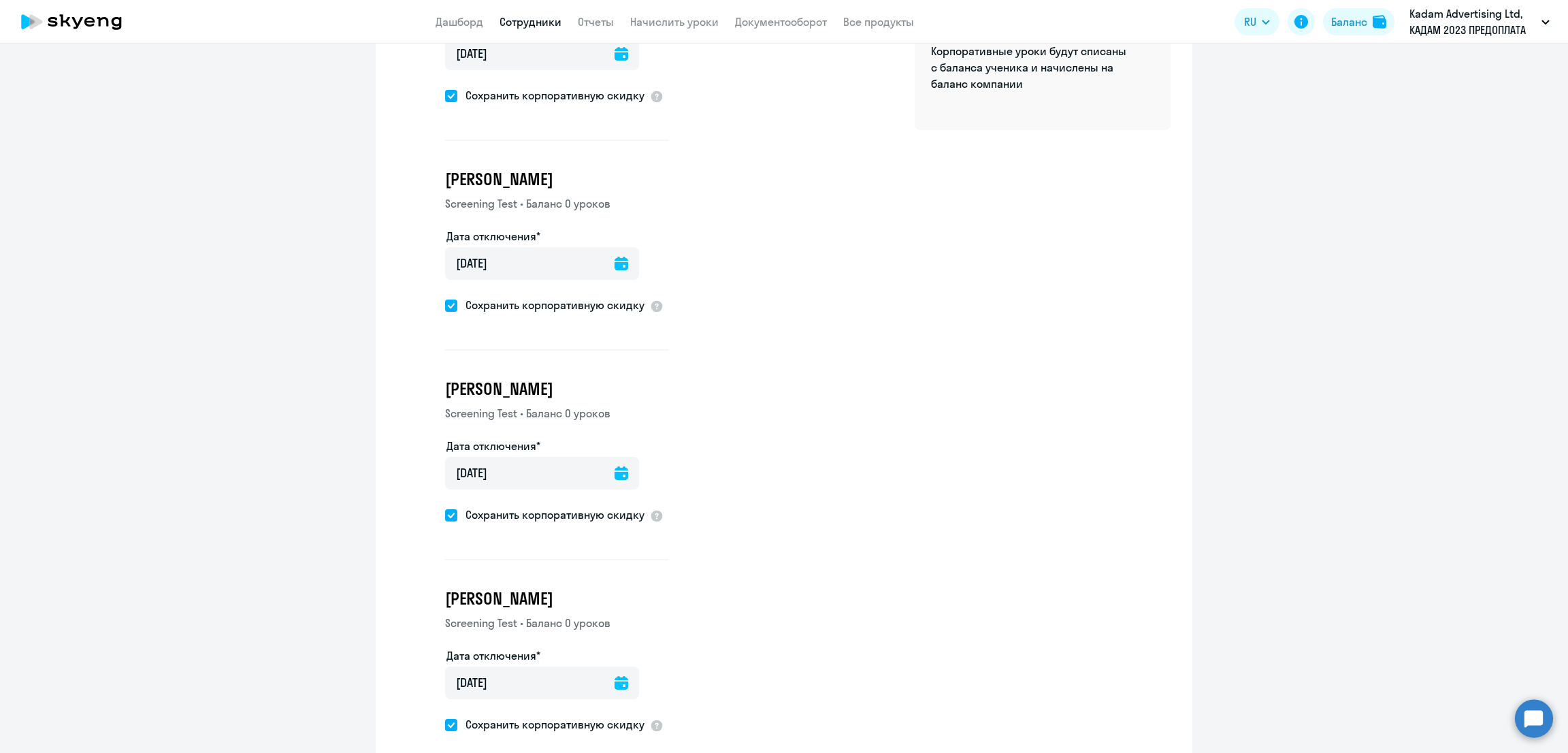
scroll to position [247, 0]
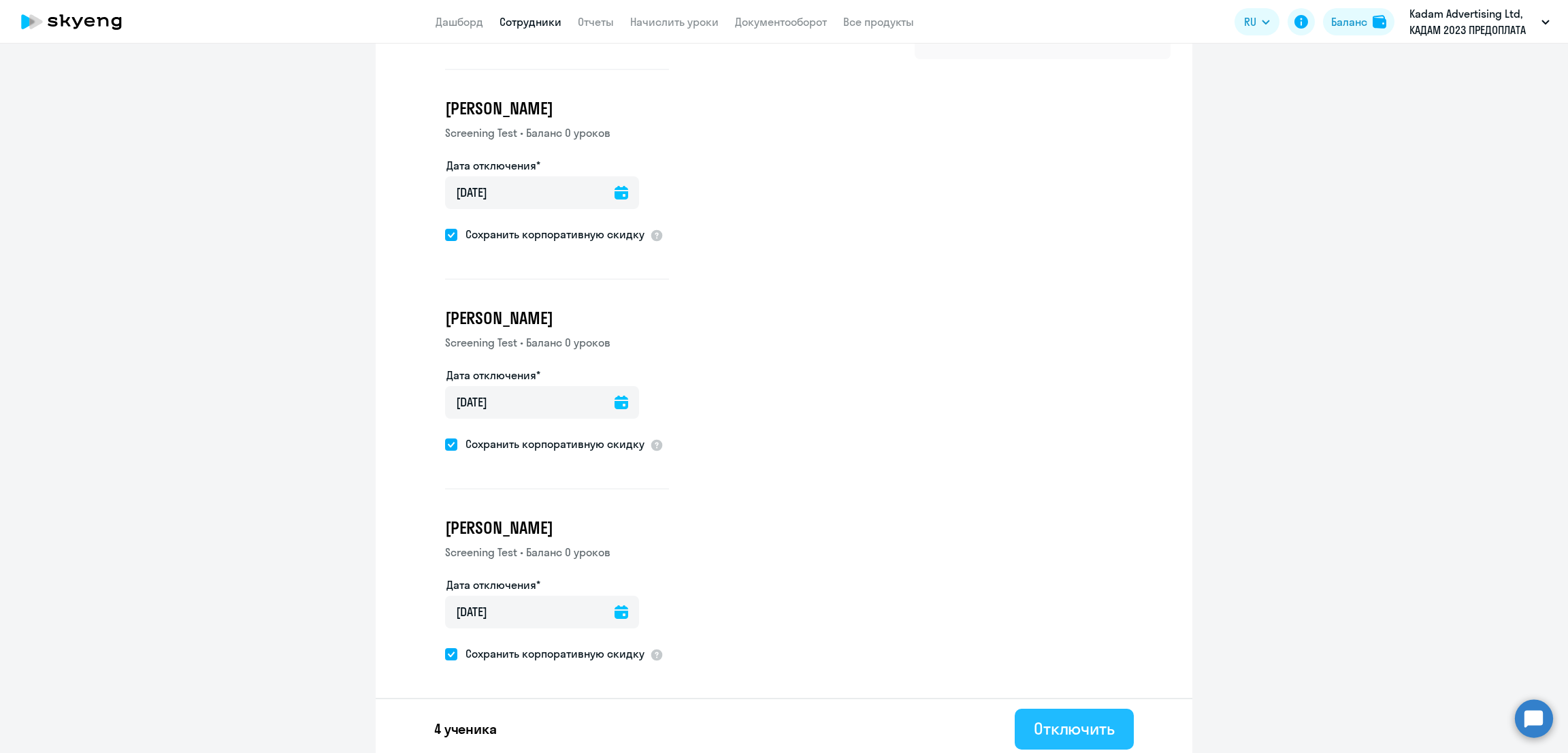
click at [1095, 720] on div "Отключить" at bounding box center [1074, 729] width 81 height 22
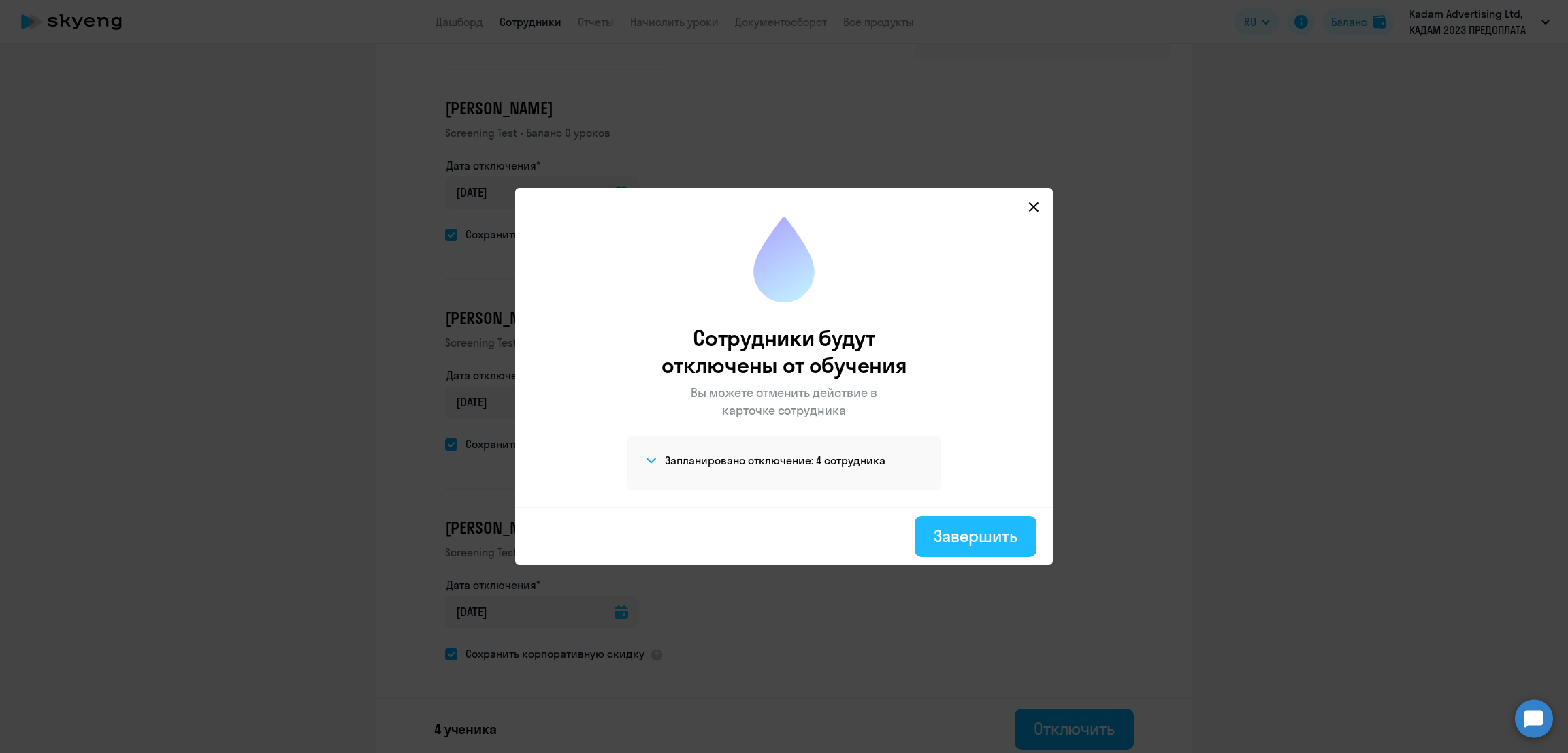
click at [1002, 537] on div "Завершить" at bounding box center [976, 536] width 83 height 22
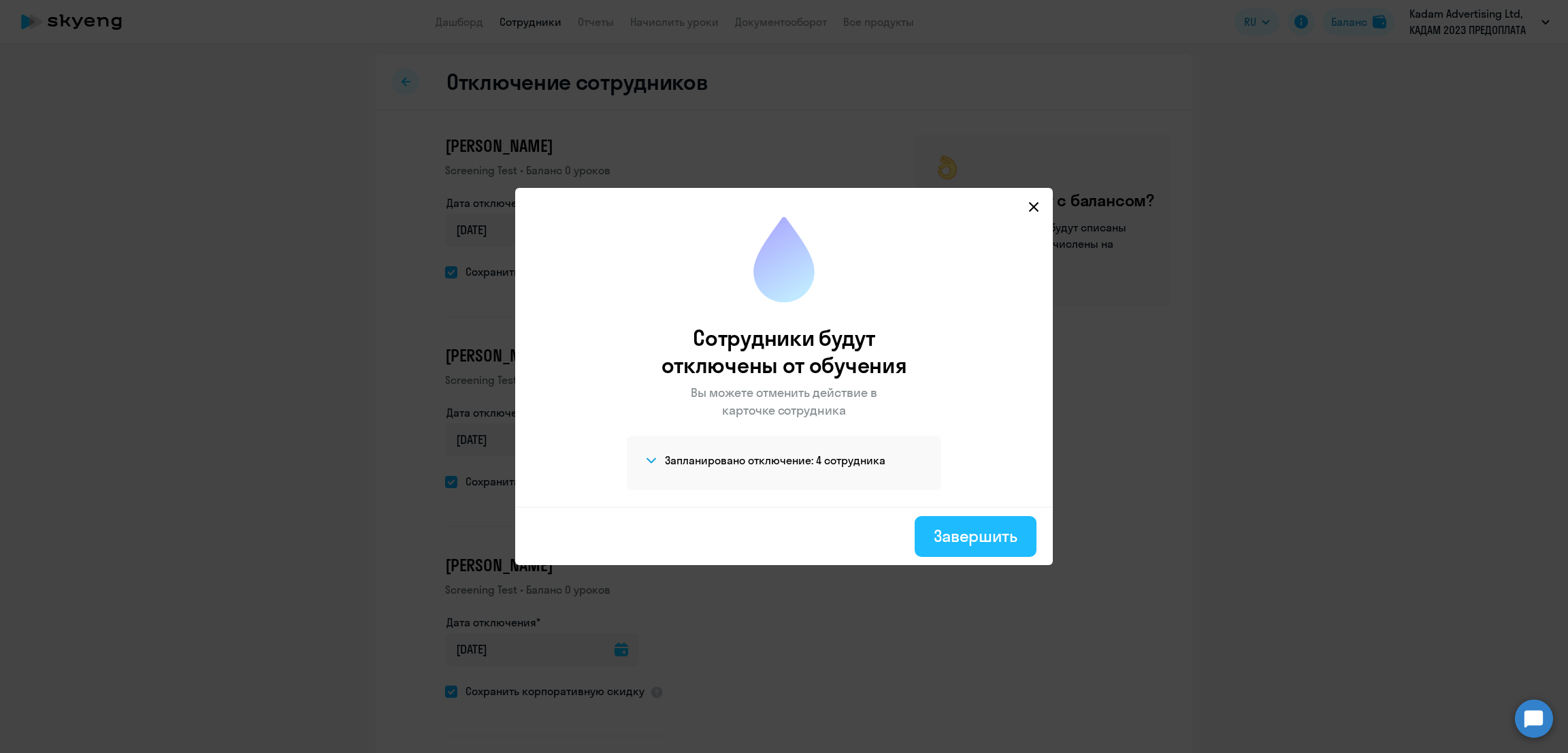
select select "30"
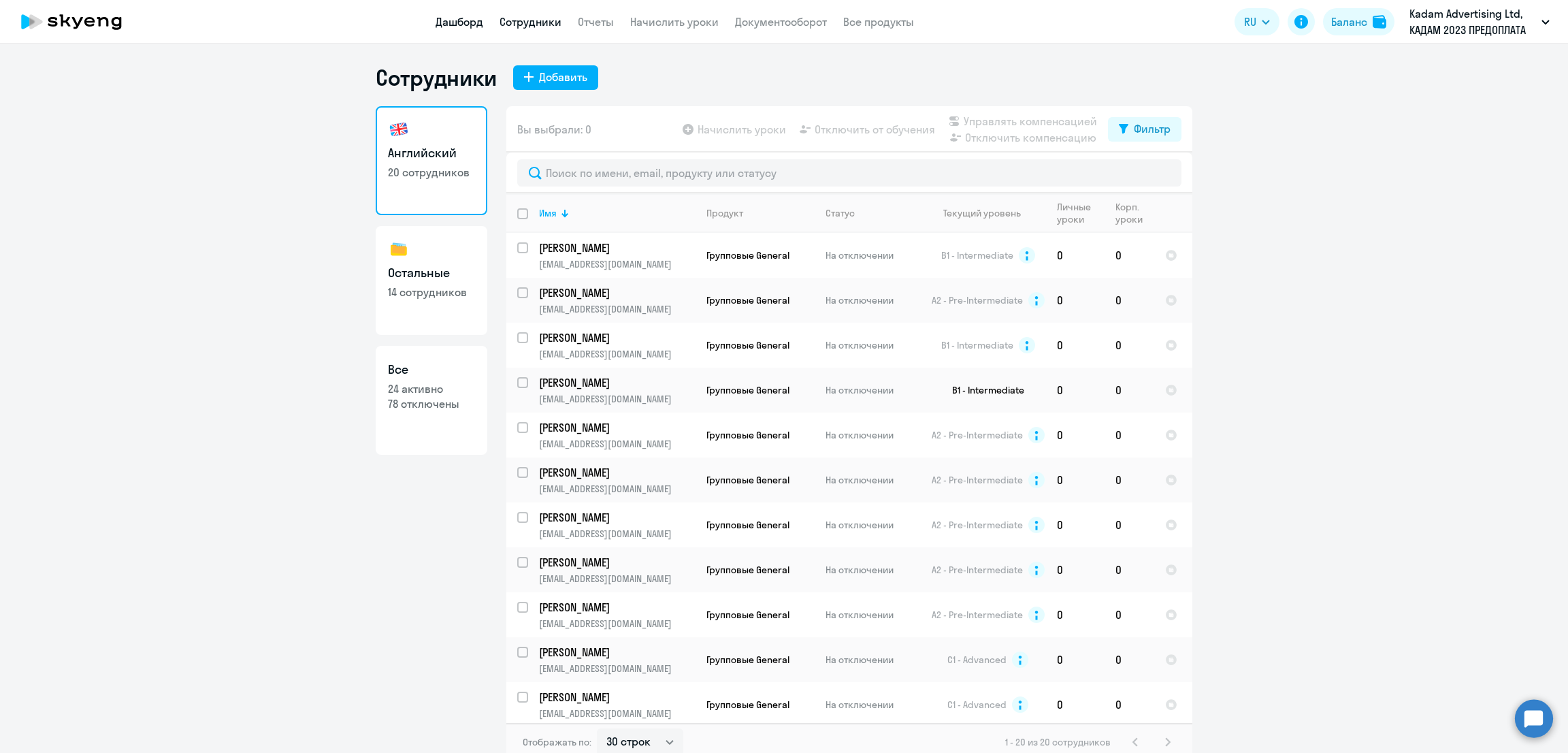
click at [460, 17] on link "Дашборд" at bounding box center [459, 21] width 48 height 13
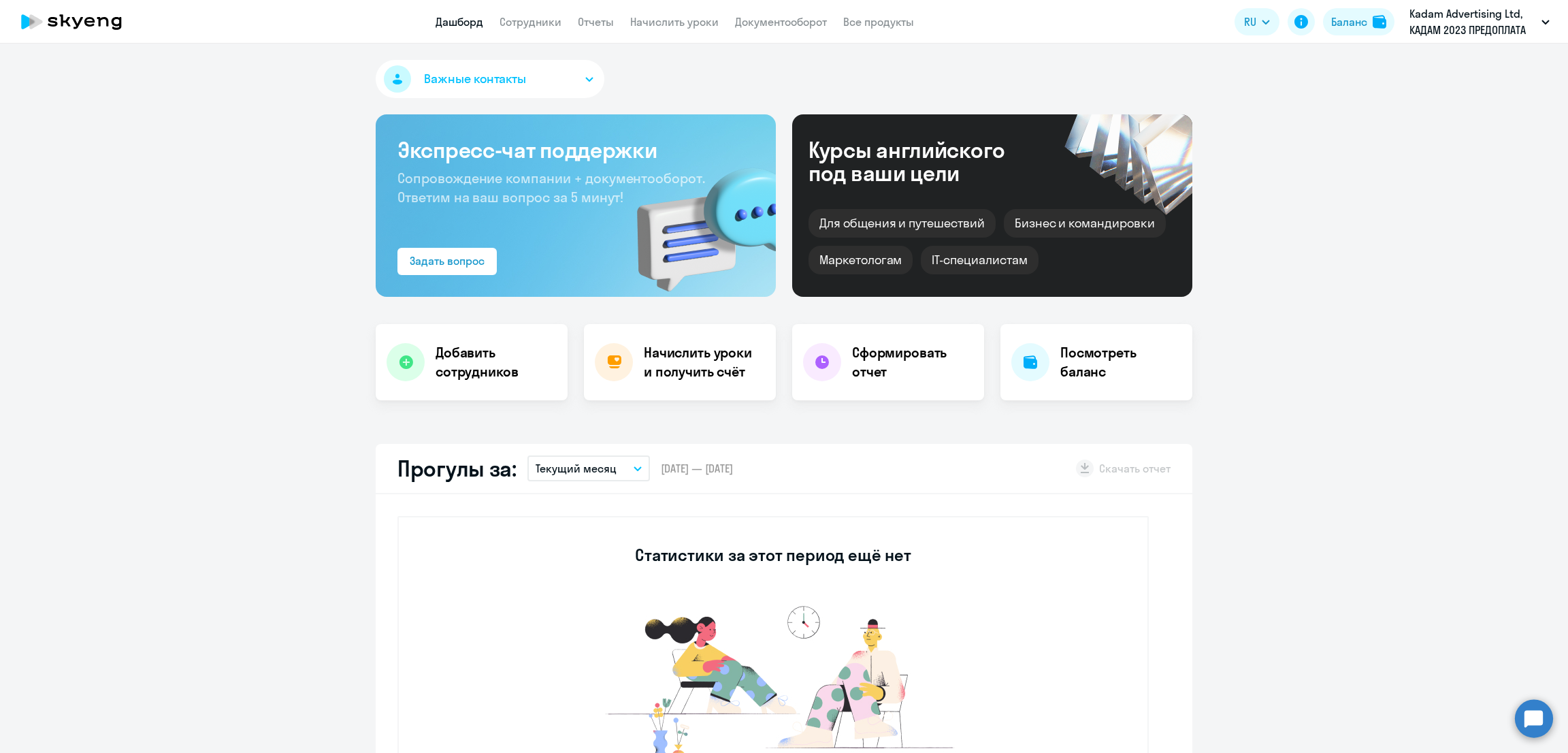
select select "30"
